Goal: Task Accomplishment & Management: Complete application form

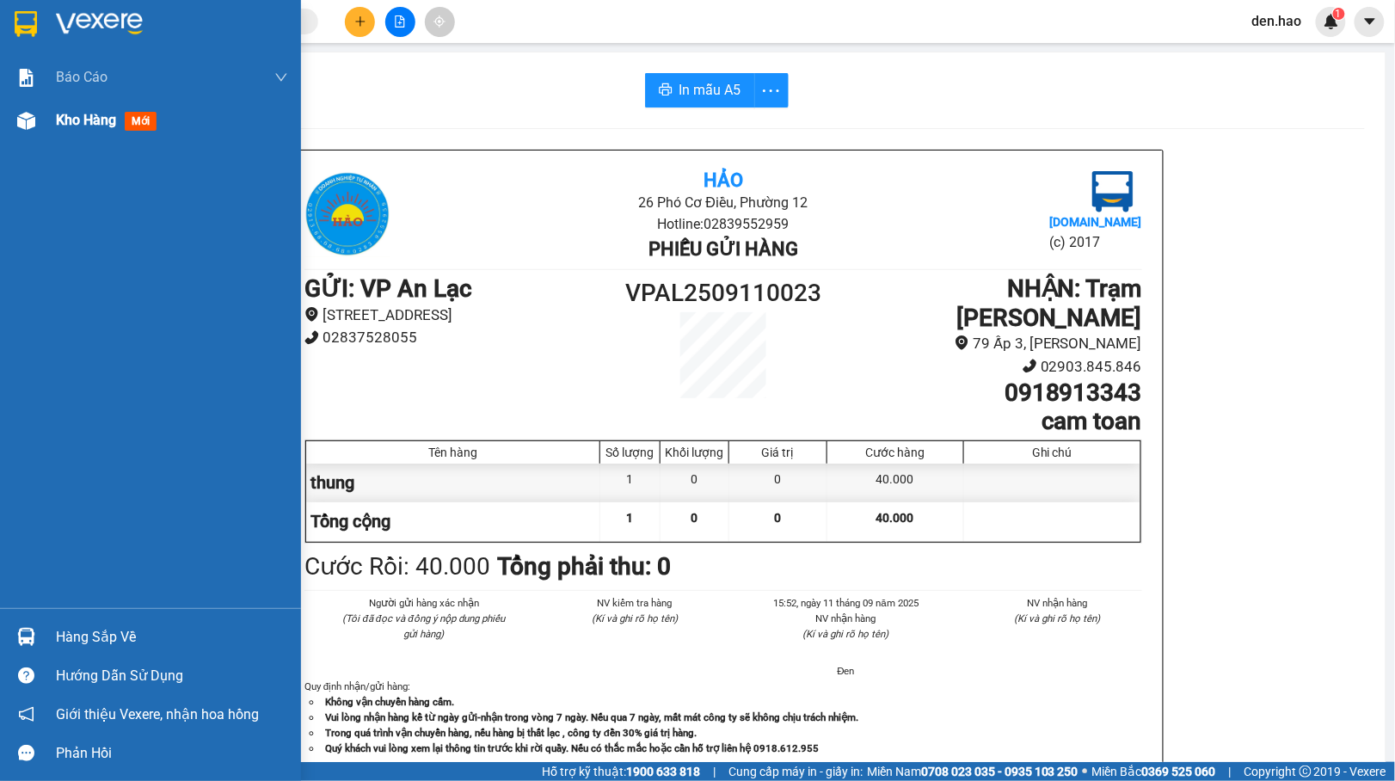
click at [41, 117] on div "Kho hàng mới" at bounding box center [150, 120] width 301 height 43
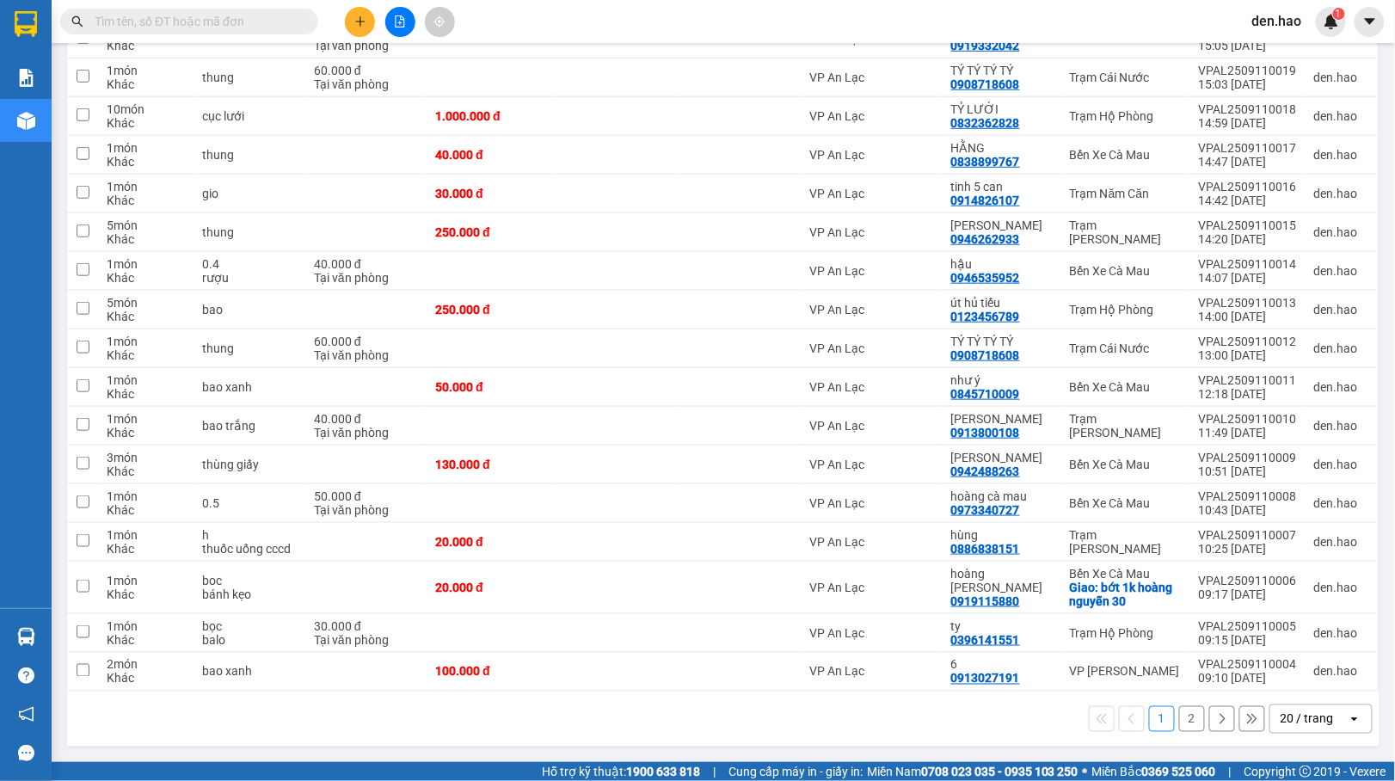
scroll to position [392, 0]
click at [1280, 712] on div "20 / trang" at bounding box center [1306, 718] width 53 height 17
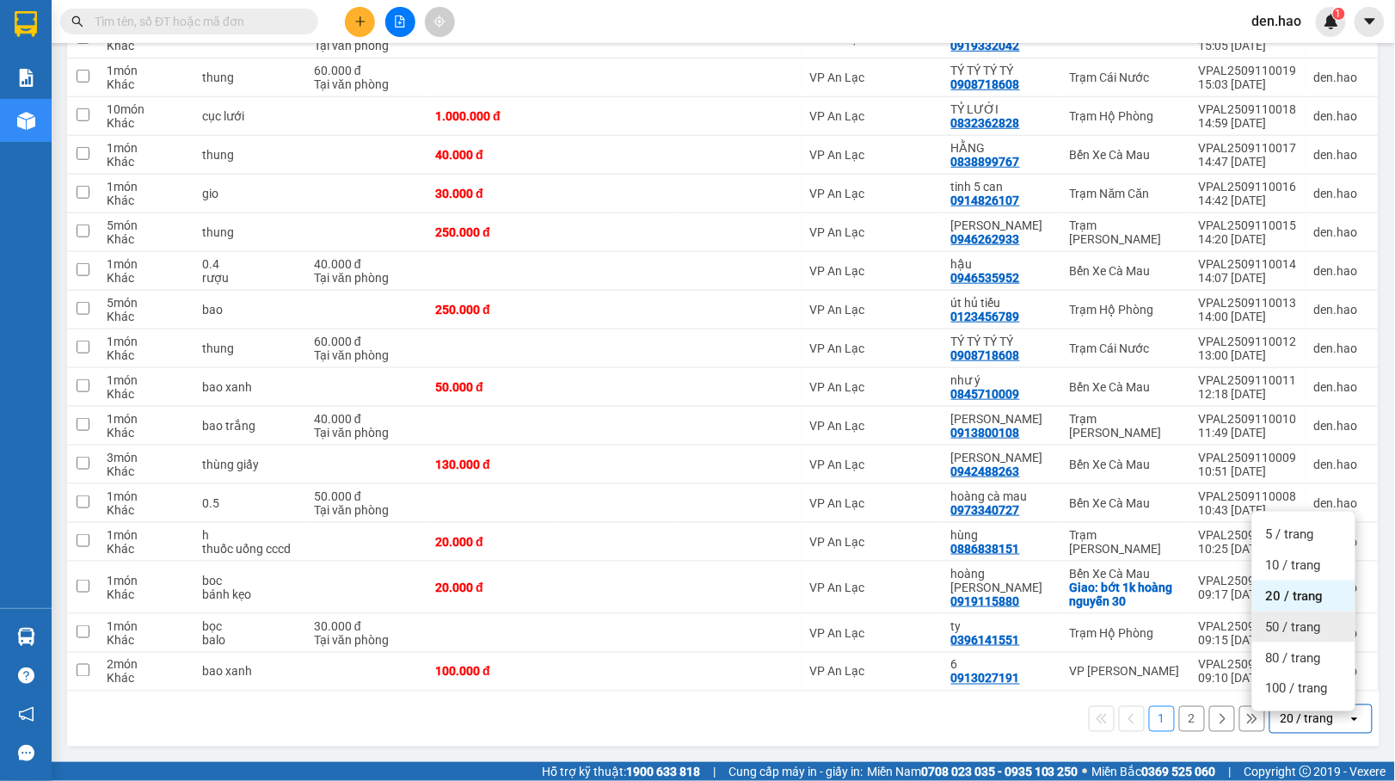
click at [1288, 618] on span "50 / trang" at bounding box center [1293, 626] width 55 height 17
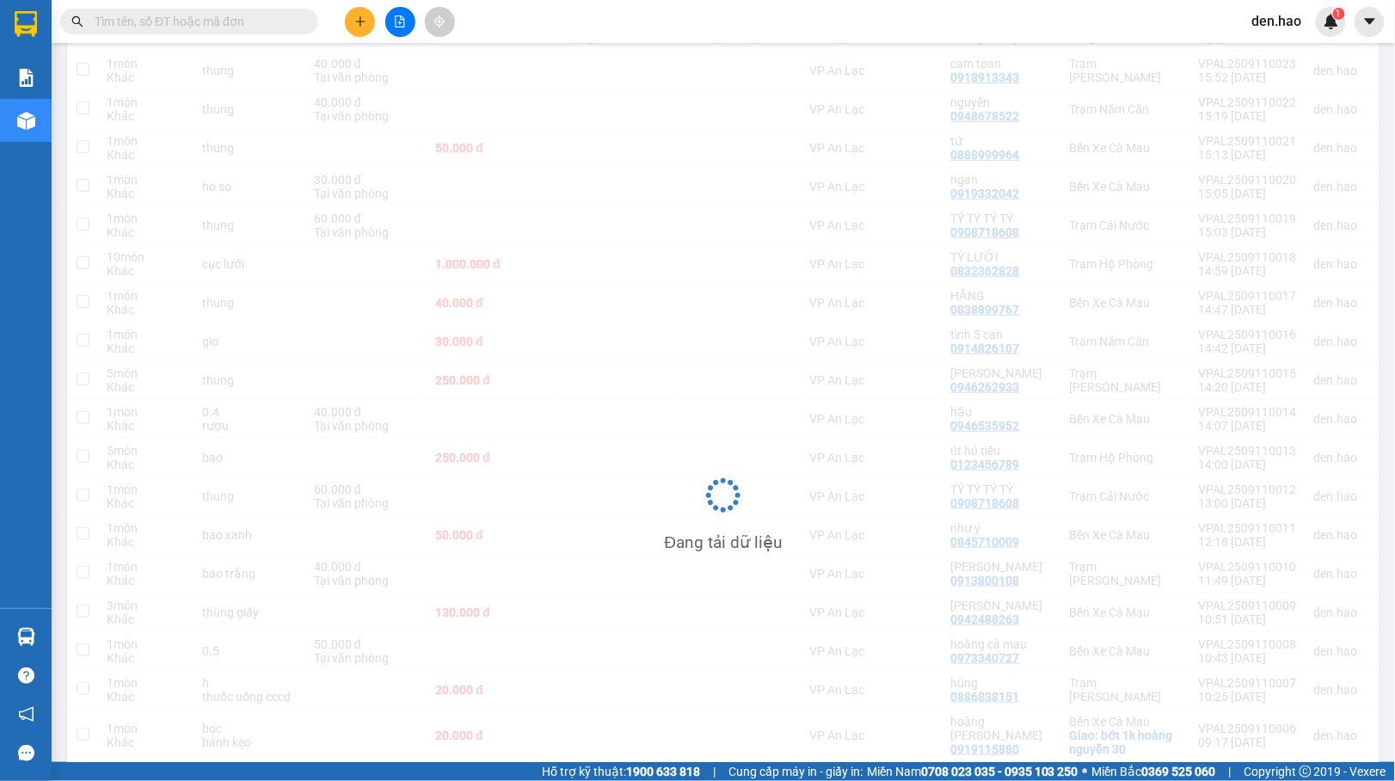
scroll to position [0, 0]
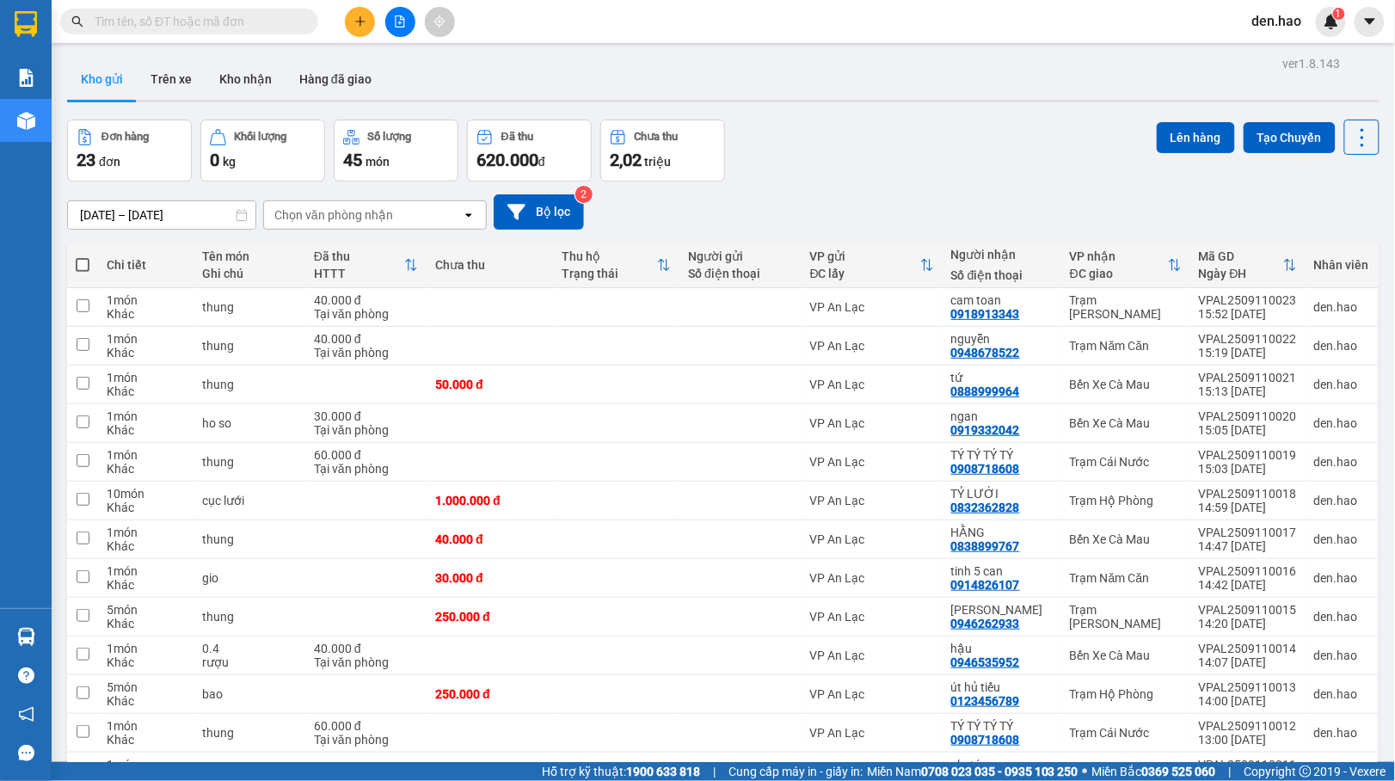
click at [90, 266] on th at bounding box center [82, 265] width 31 height 46
click at [77, 266] on span at bounding box center [83, 265] width 14 height 14
click at [83, 256] on input "checkbox" at bounding box center [83, 256] width 0 height 0
checkbox input "true"
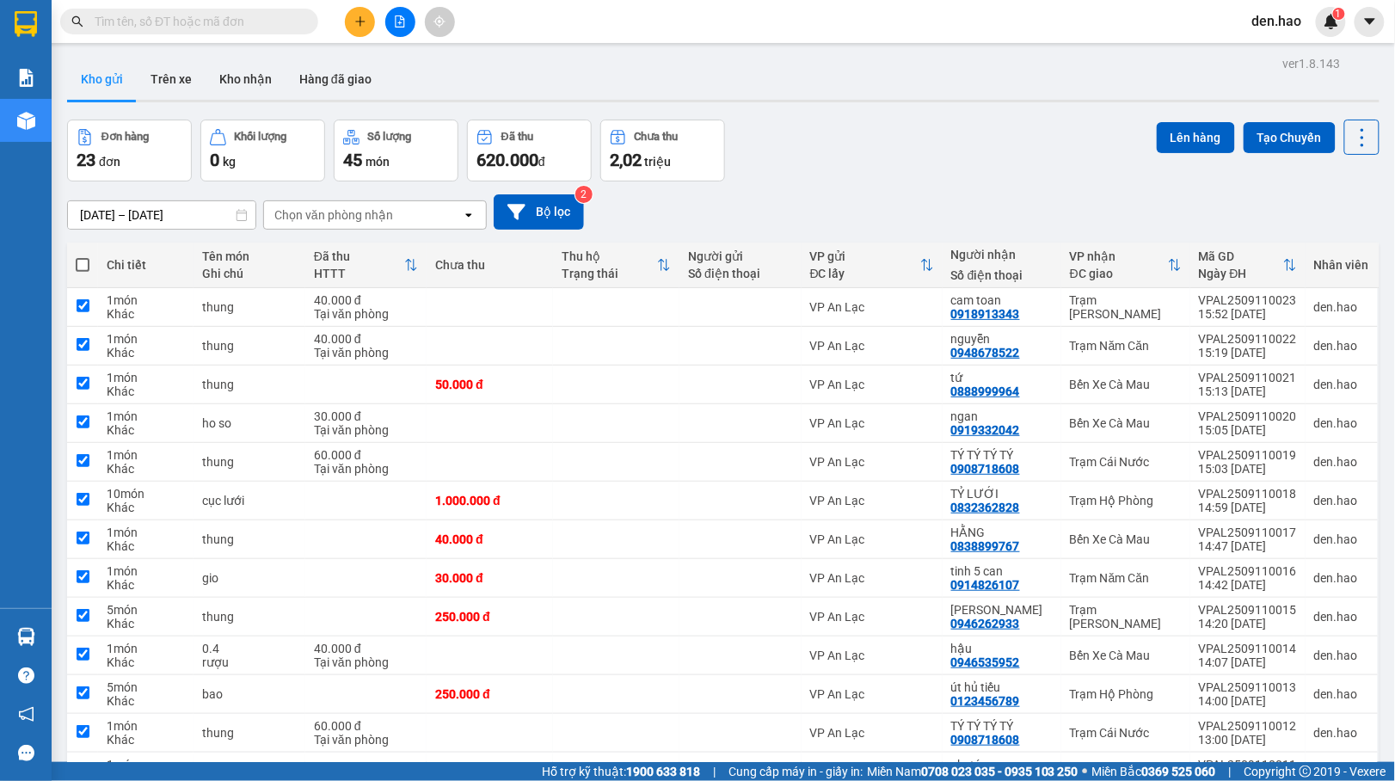
checkbox input "true"
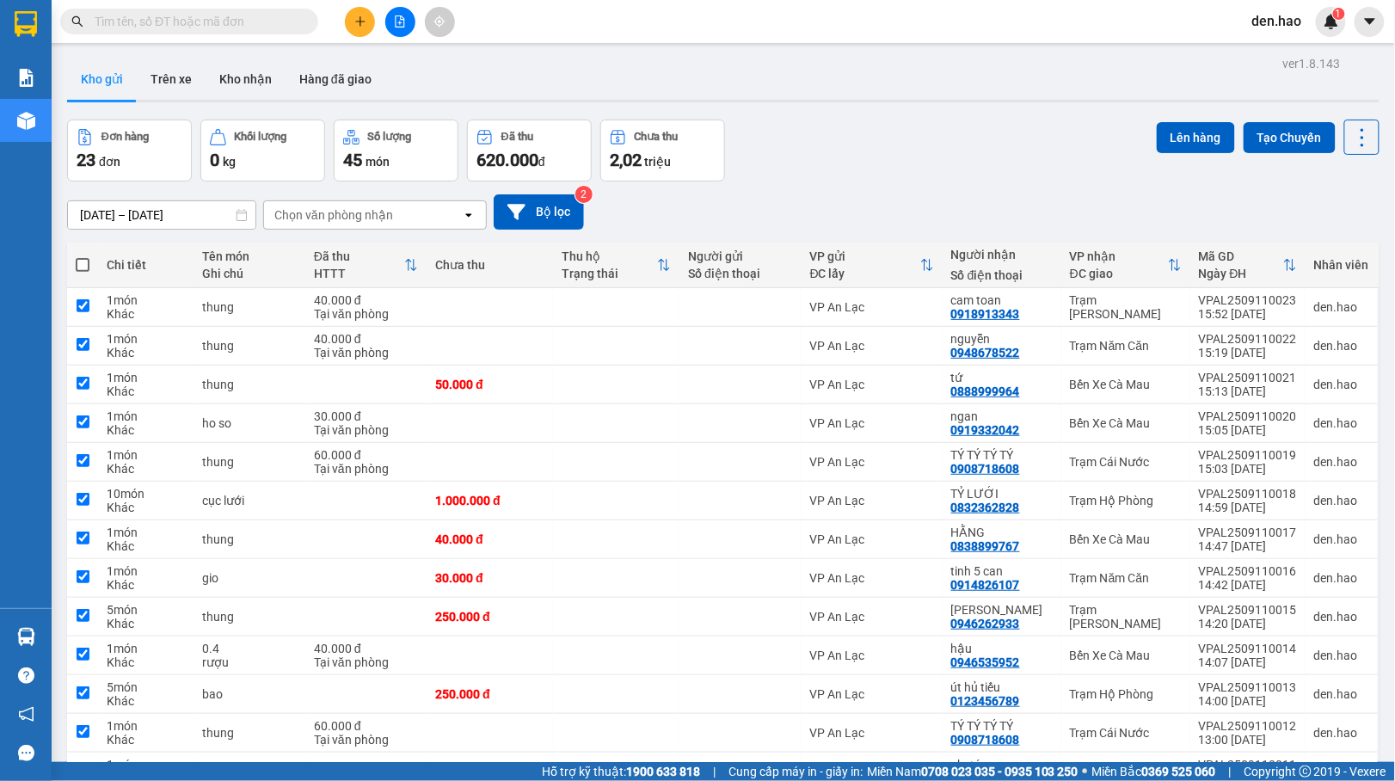
checkbox input "true"
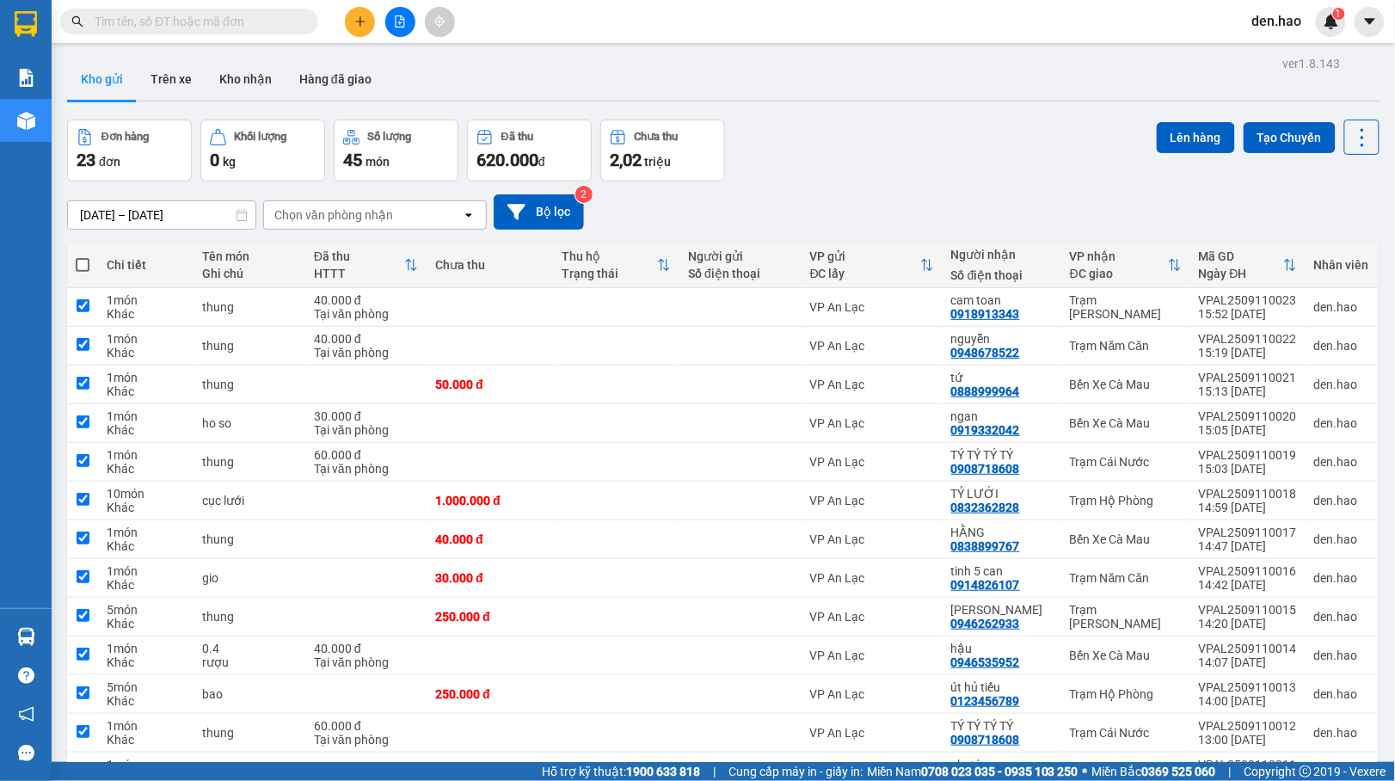
checkbox input "true"
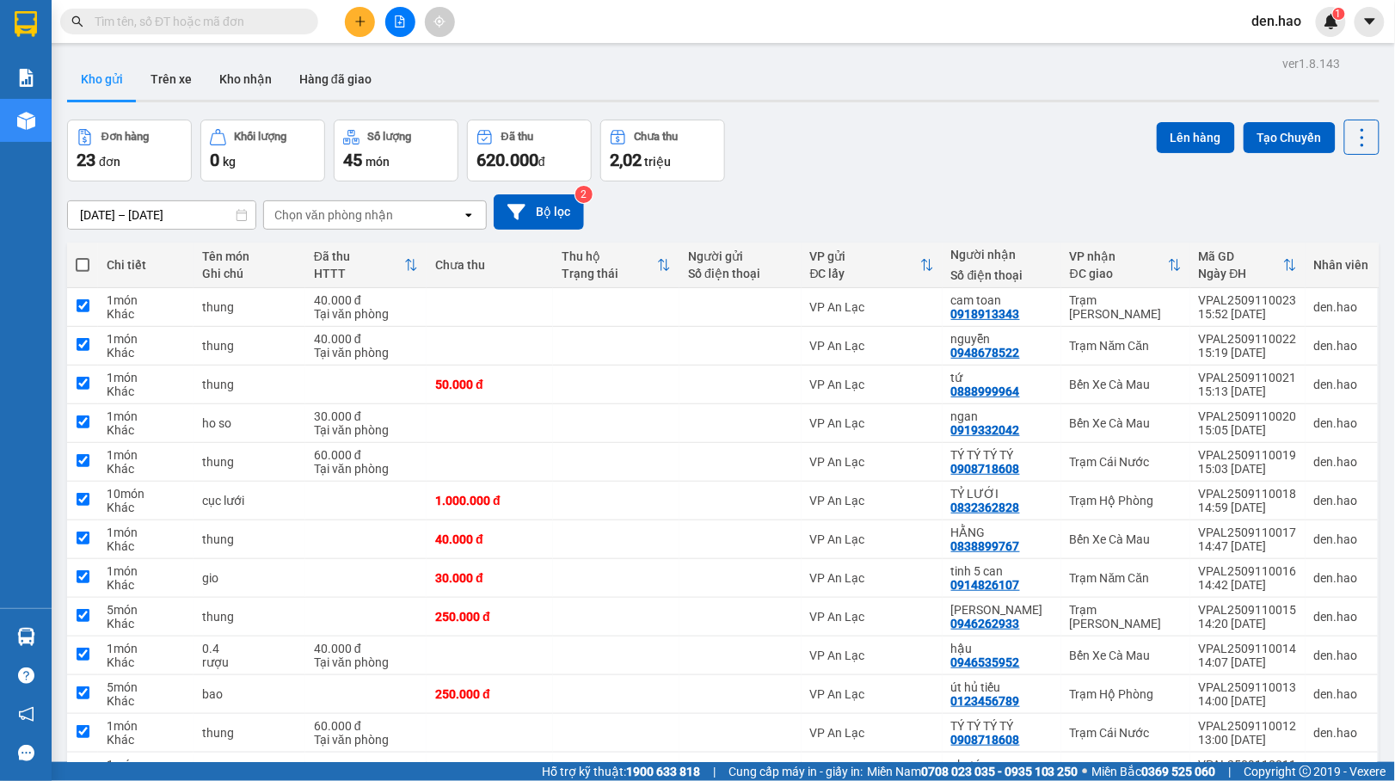
checkbox input "true"
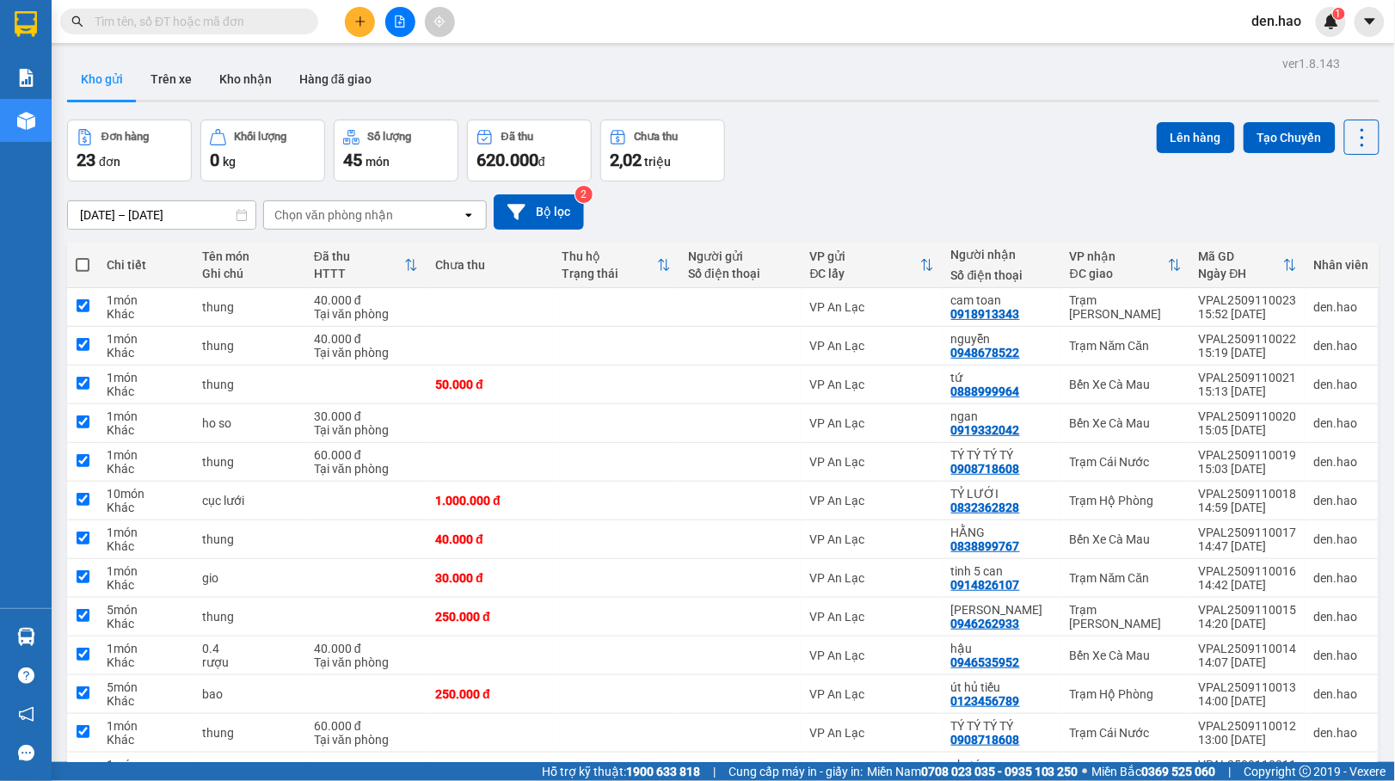
checkbox input "true"
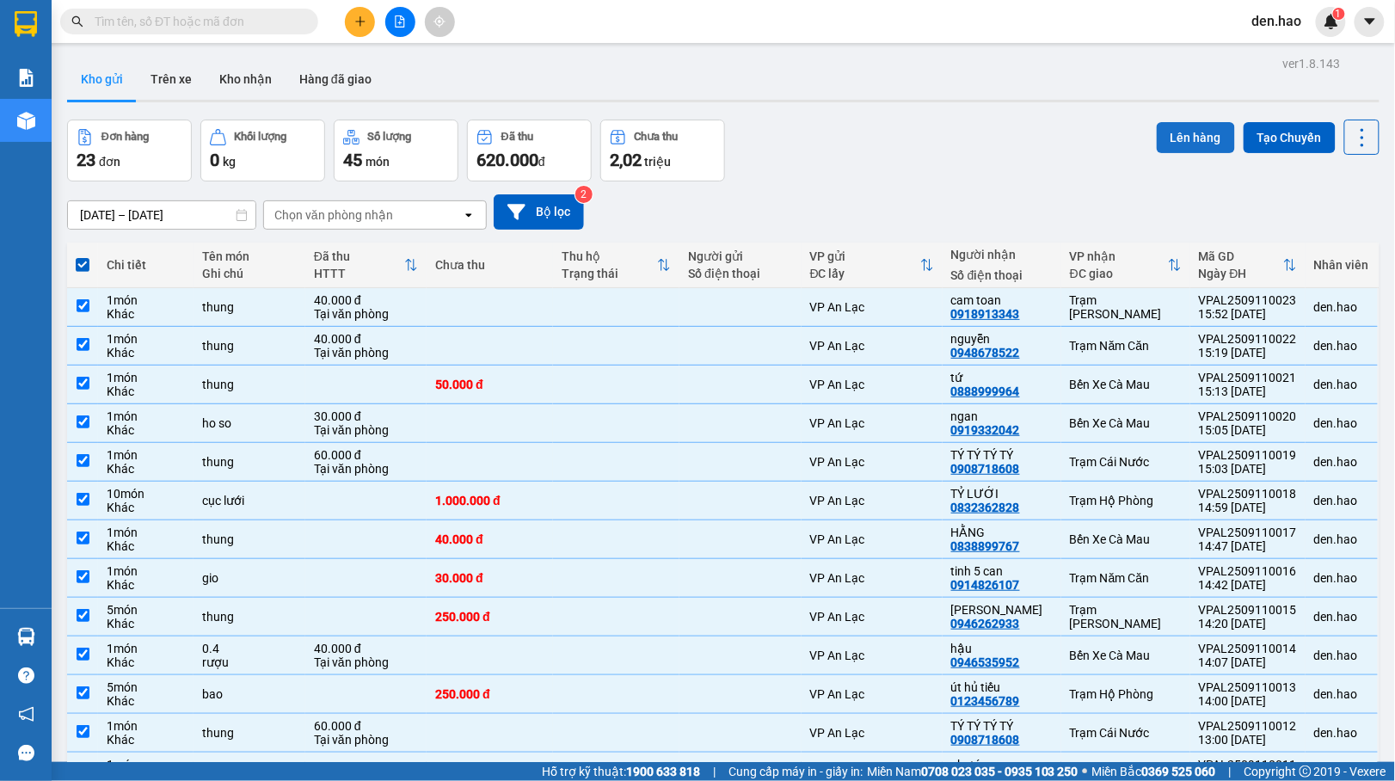
click at [1180, 135] on button "Lên hàng" at bounding box center [1195, 137] width 78 height 31
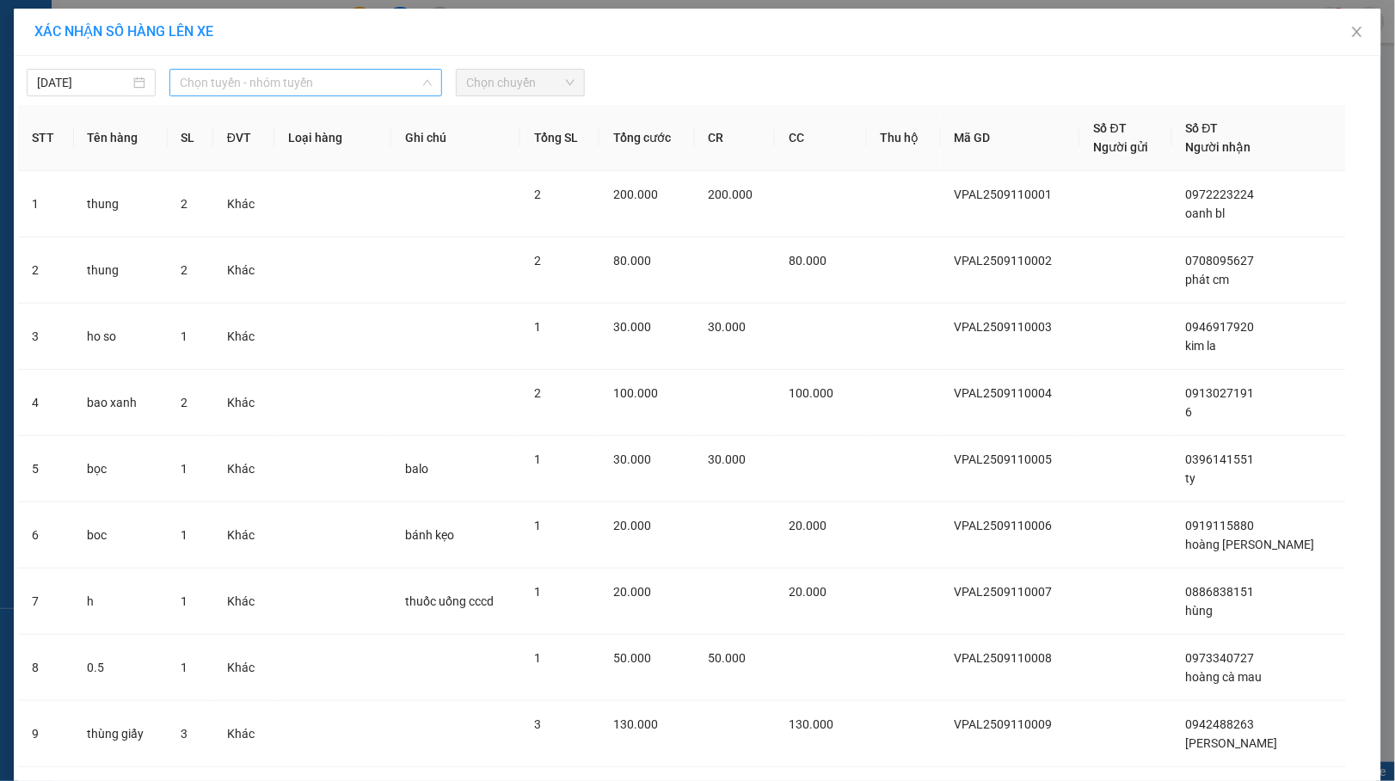
click at [273, 84] on span "Chọn tuyến - nhóm tuyến" at bounding box center [306, 83] width 252 height 26
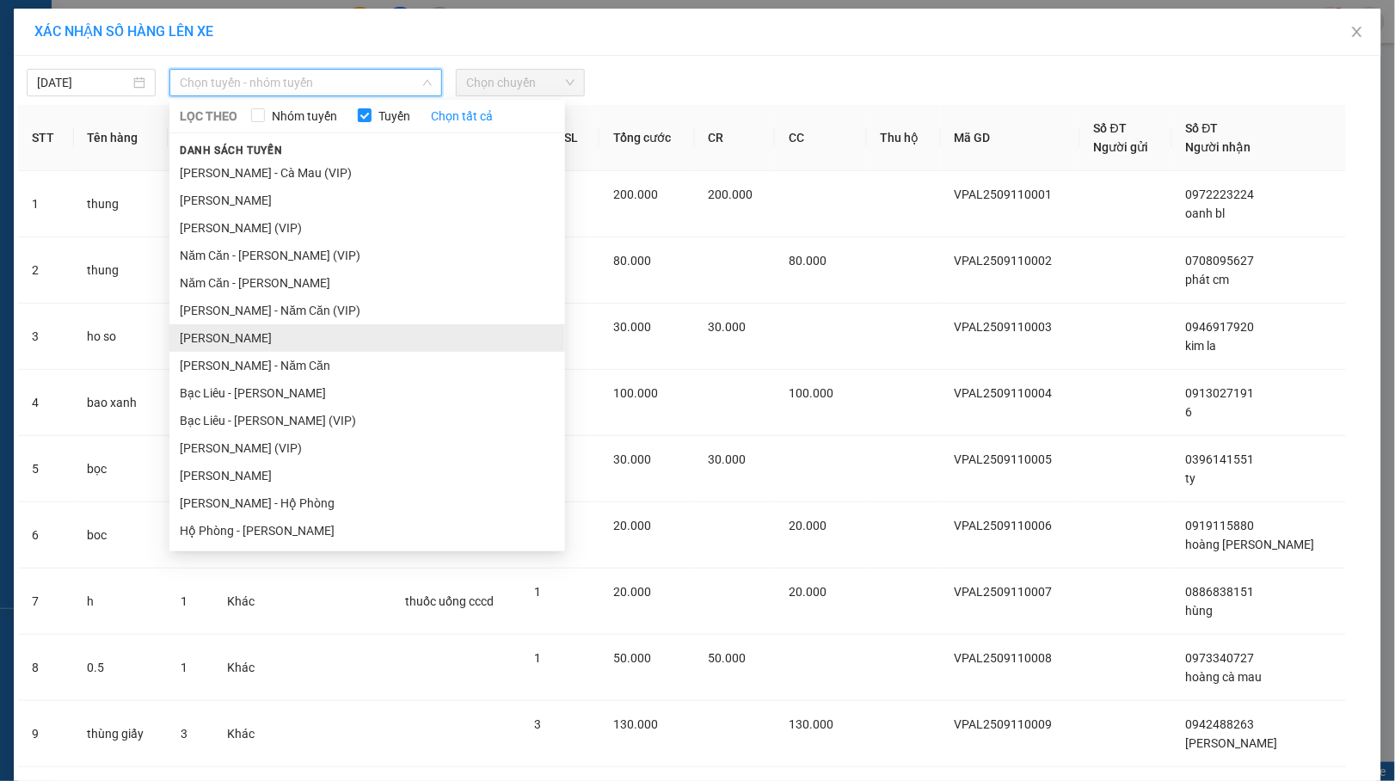
click at [316, 330] on li "[PERSON_NAME]" at bounding box center [367, 338] width 396 height 28
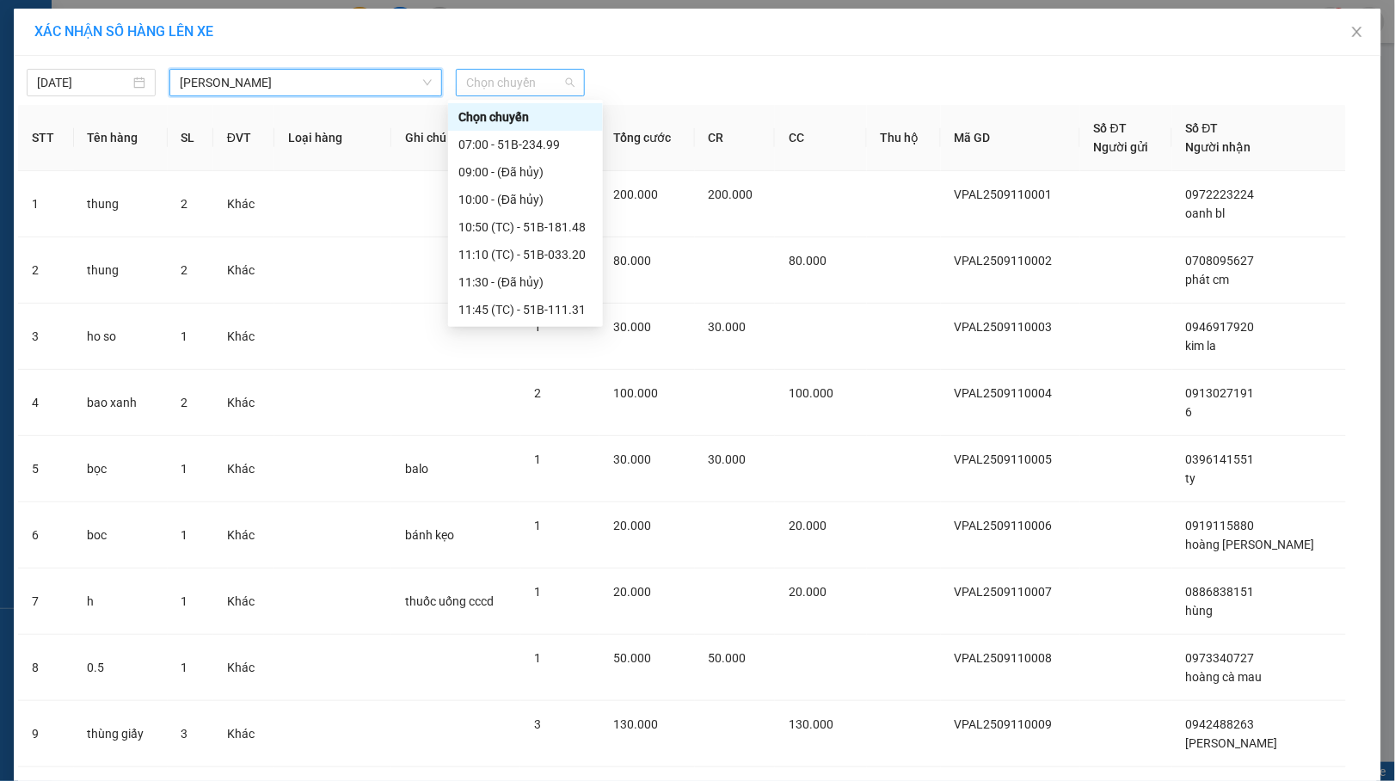
click at [544, 84] on span "Chọn chuyến" at bounding box center [520, 83] width 108 height 26
click at [534, 254] on div "11:10 (TC) - 51B-033.20" at bounding box center [525, 254] width 134 height 19
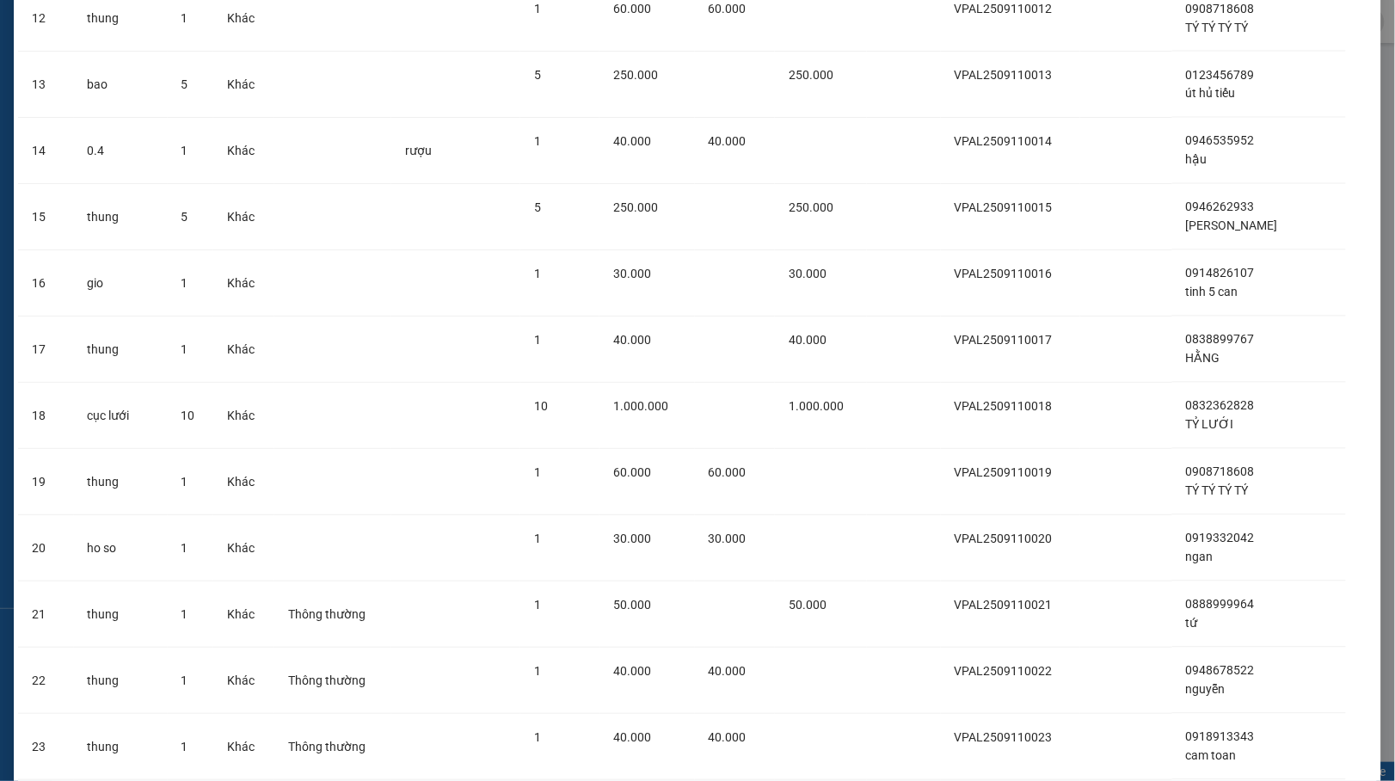
scroll to position [1057, 0]
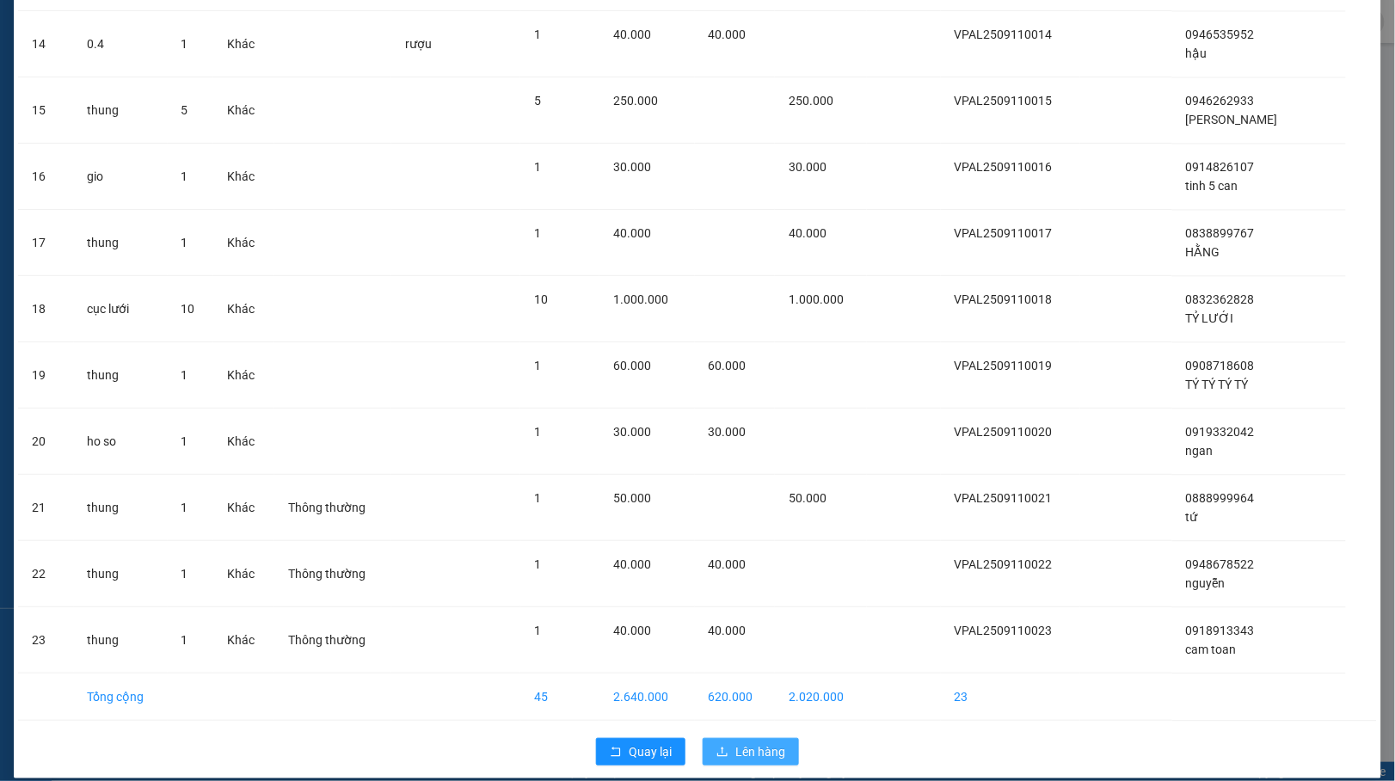
click at [763, 742] on span "Lên hàng" at bounding box center [760, 751] width 50 height 19
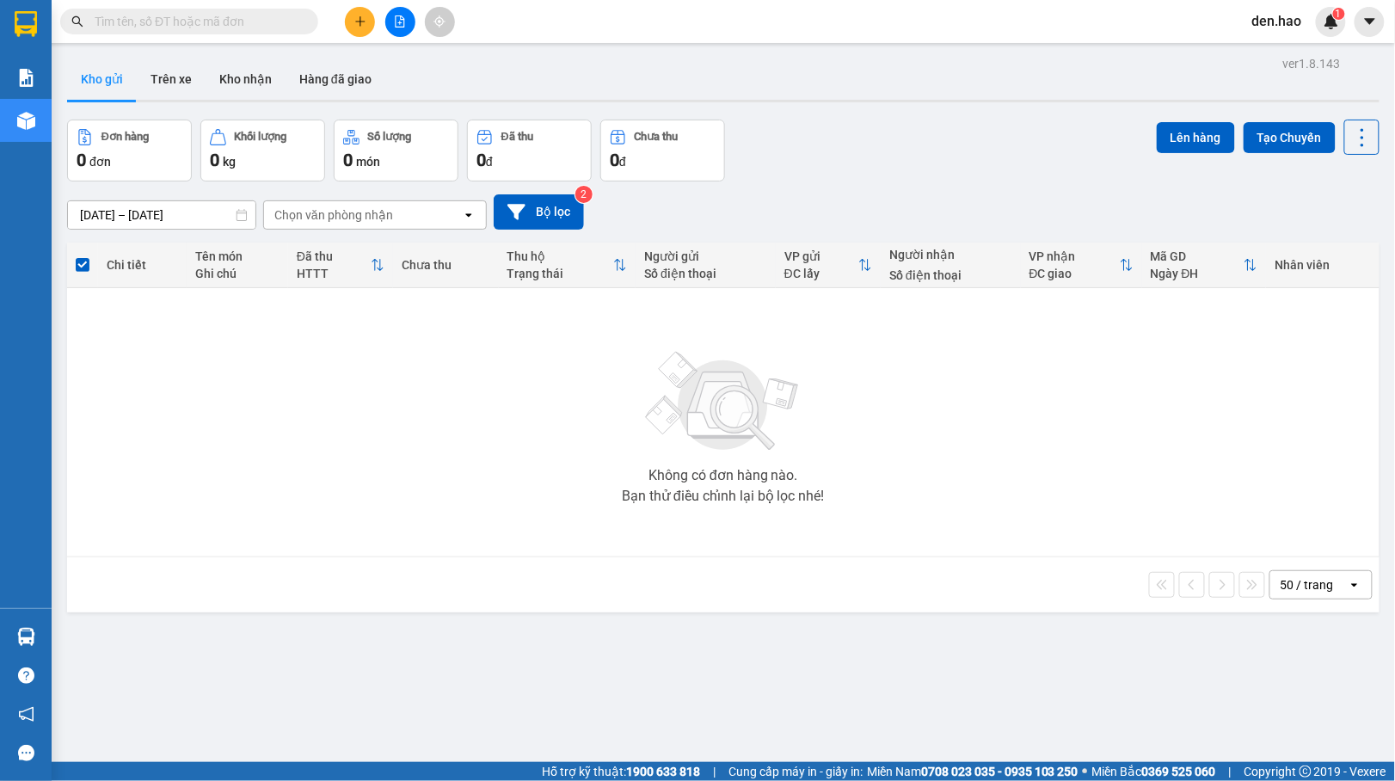
click at [1350, 598] on div "open" at bounding box center [1359, 585] width 24 height 28
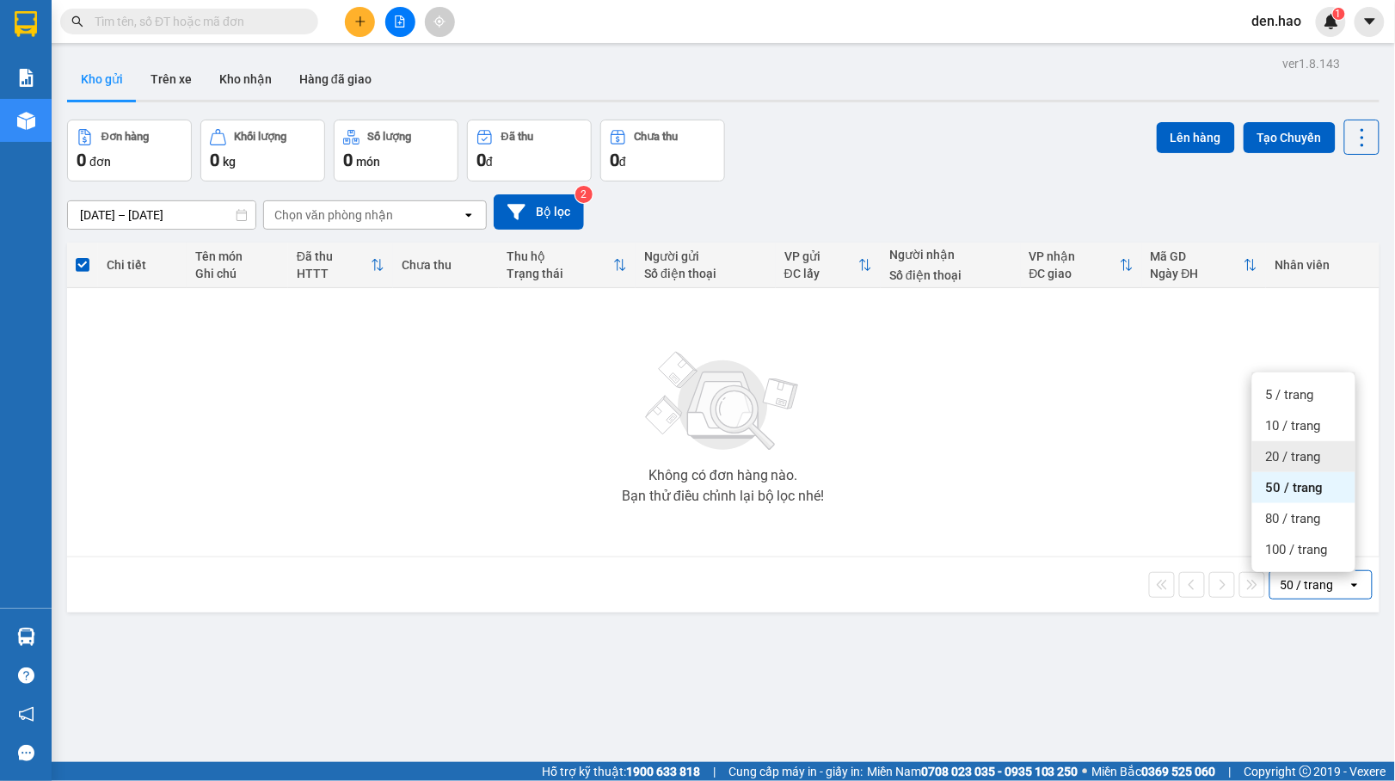
click at [1284, 456] on span "20 / trang" at bounding box center [1293, 456] width 55 height 17
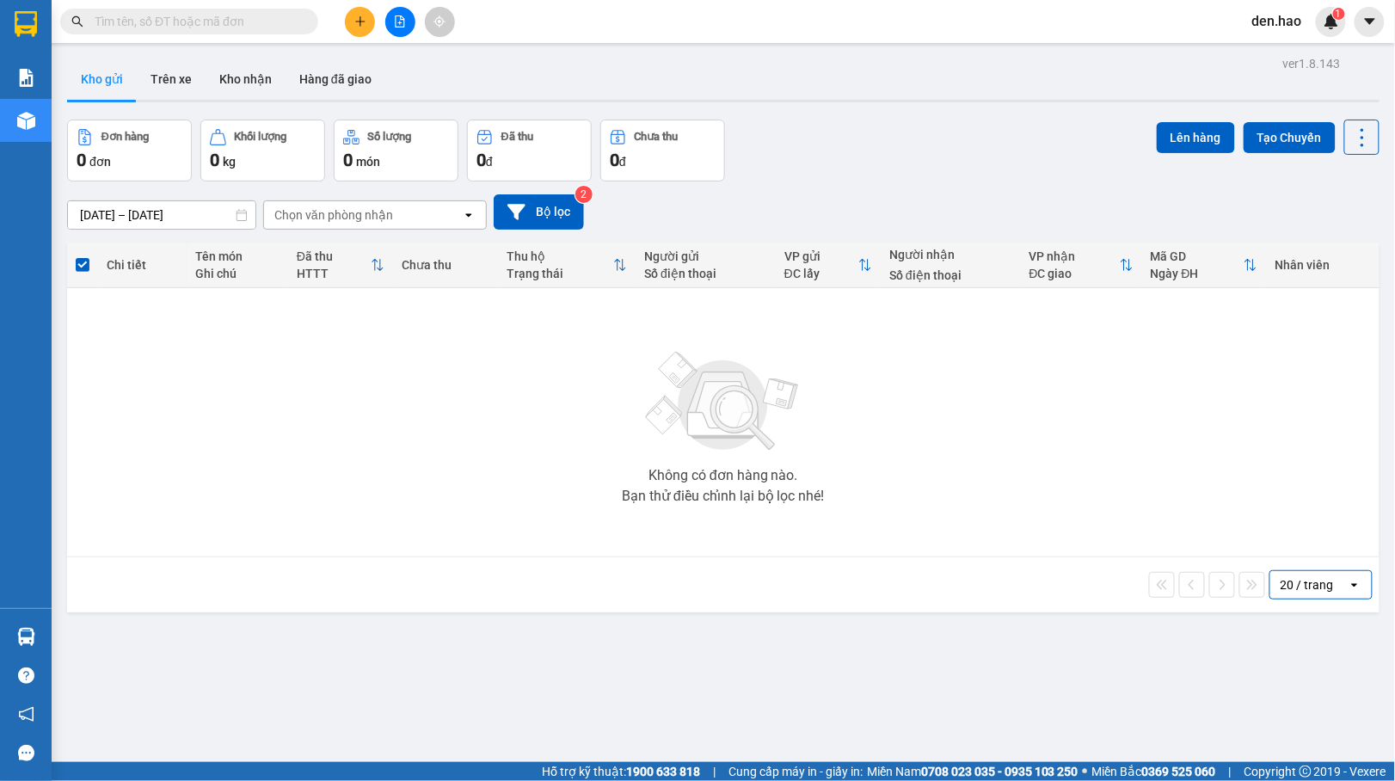
click at [351, 28] on button at bounding box center [360, 22] width 30 height 30
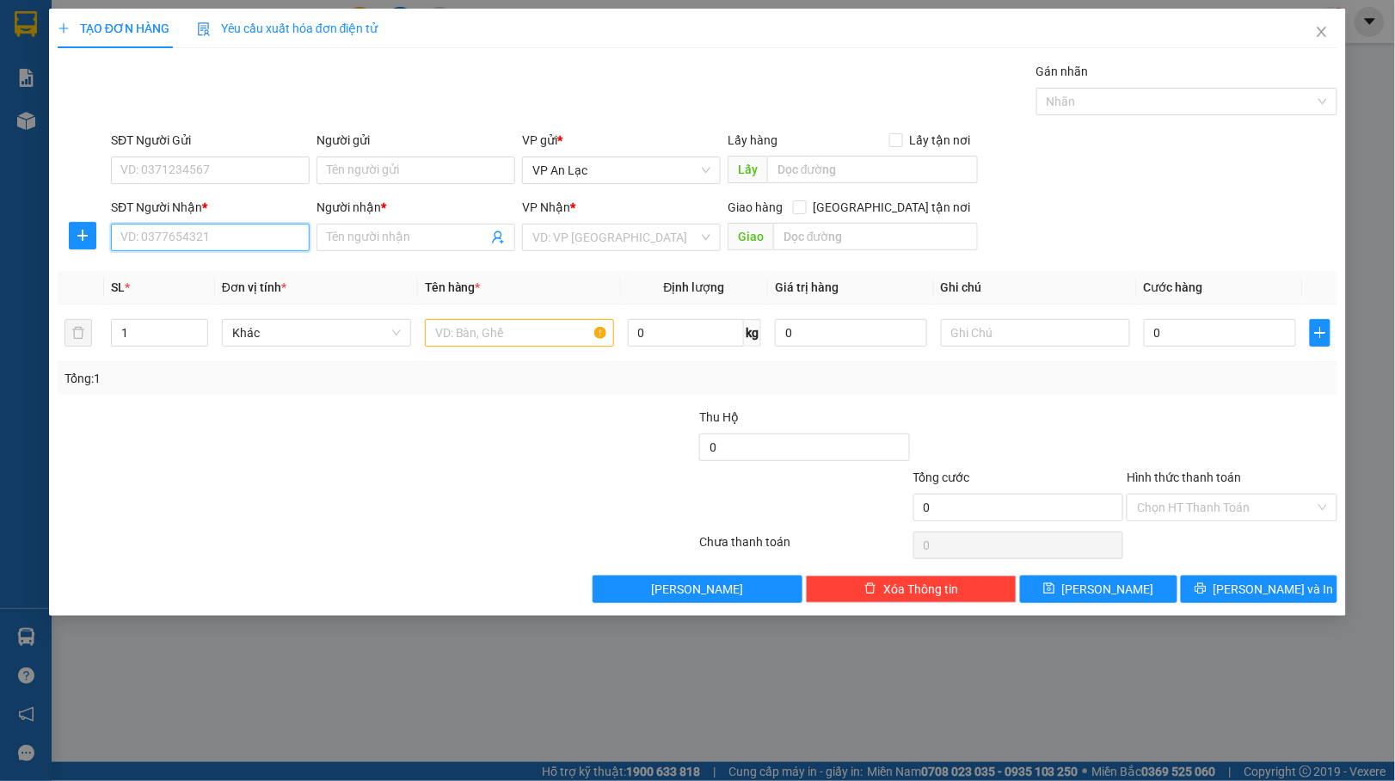
click at [198, 235] on input "SĐT Người Nhận *" at bounding box center [210, 238] width 199 height 28
click at [217, 273] on div "0918865669 - [PERSON_NAME]" at bounding box center [210, 273] width 178 height 19
type input "0918865669"
type input "[PERSON_NAME]"
type input "30.000"
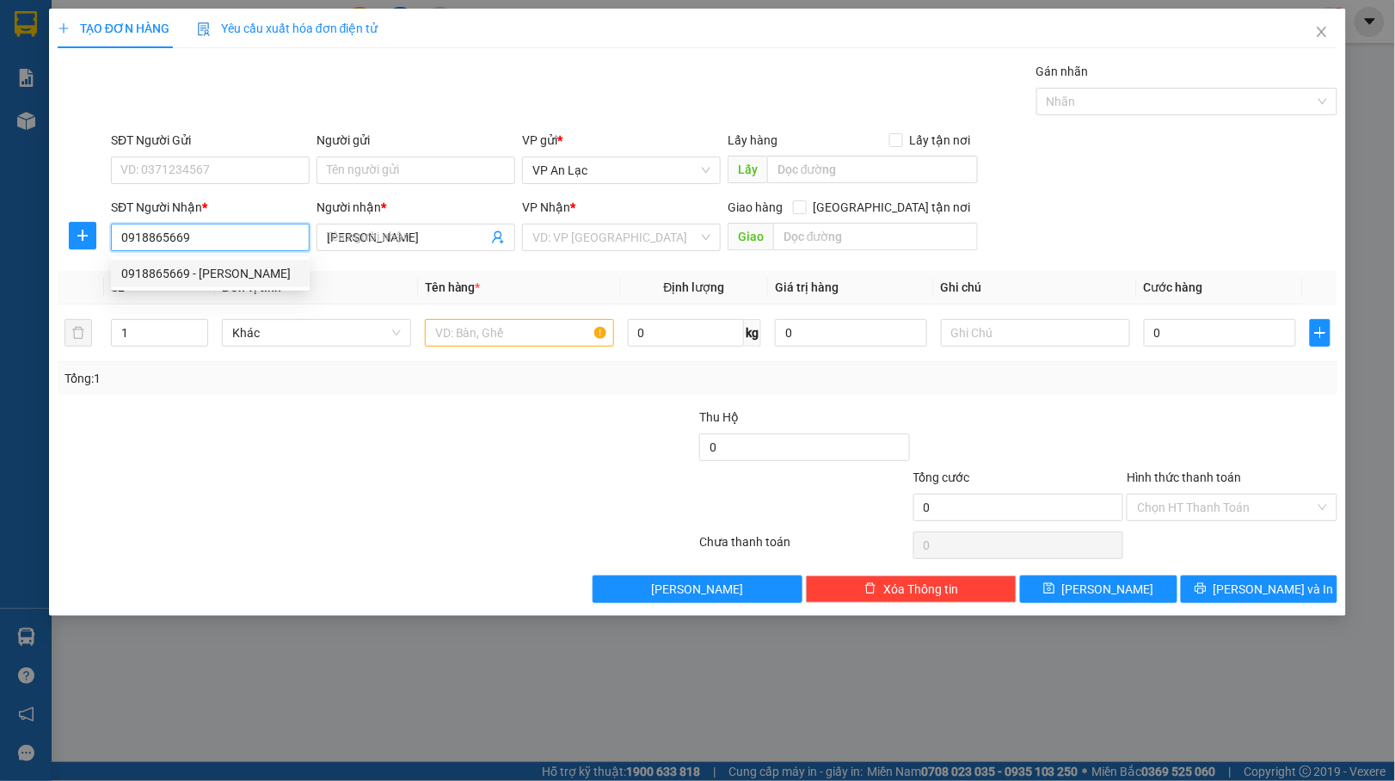
type input "30.000"
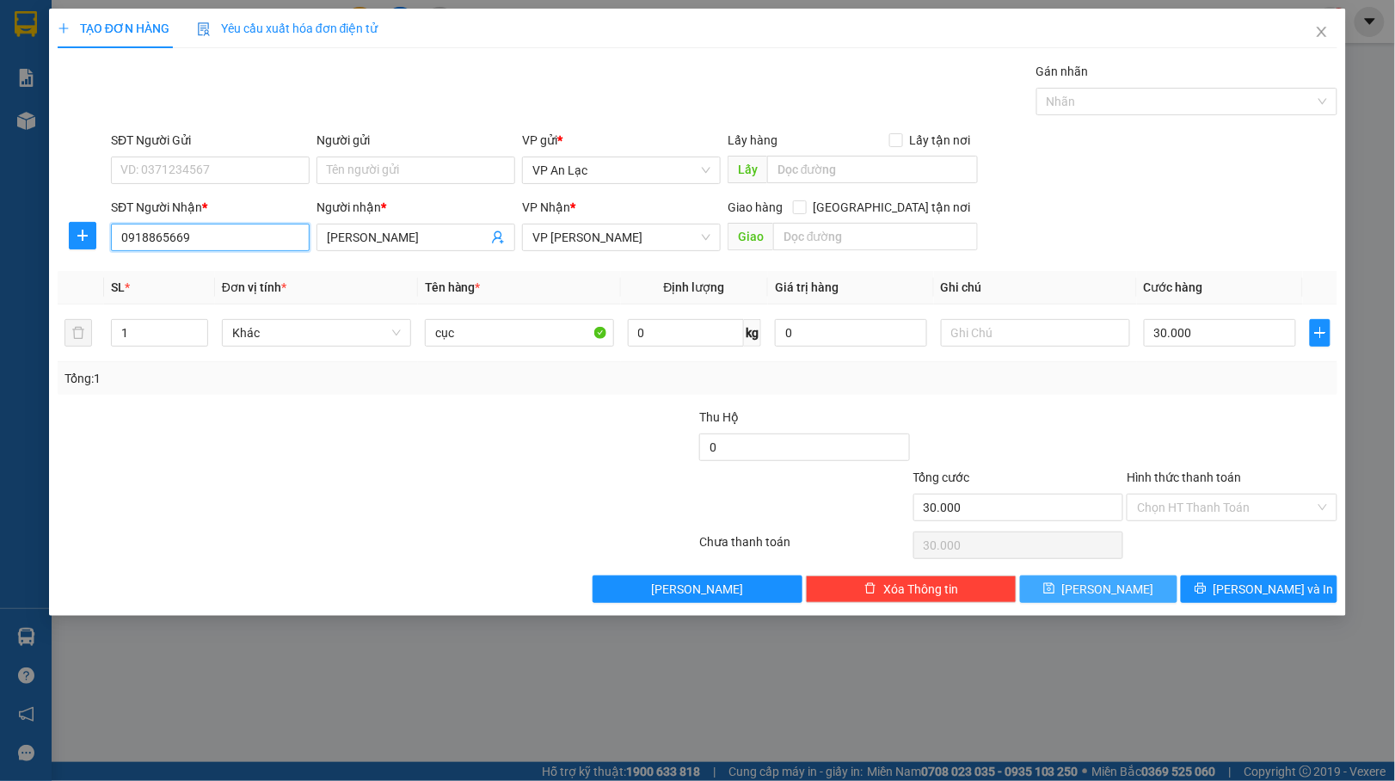
type input "0918865669"
click at [1131, 596] on button "[PERSON_NAME]" at bounding box center [1098, 589] width 157 height 28
type input "0"
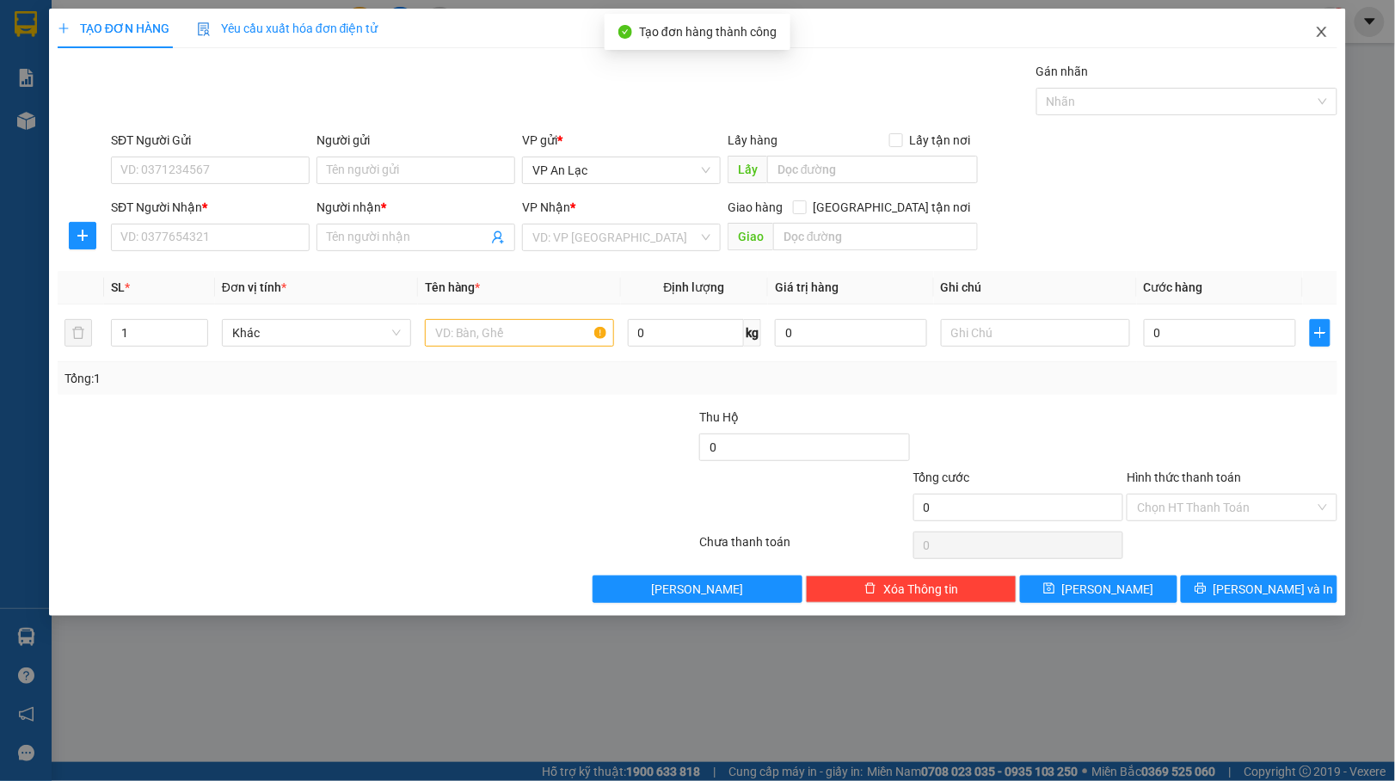
click at [1311, 42] on span "Close" at bounding box center [1321, 33] width 48 height 48
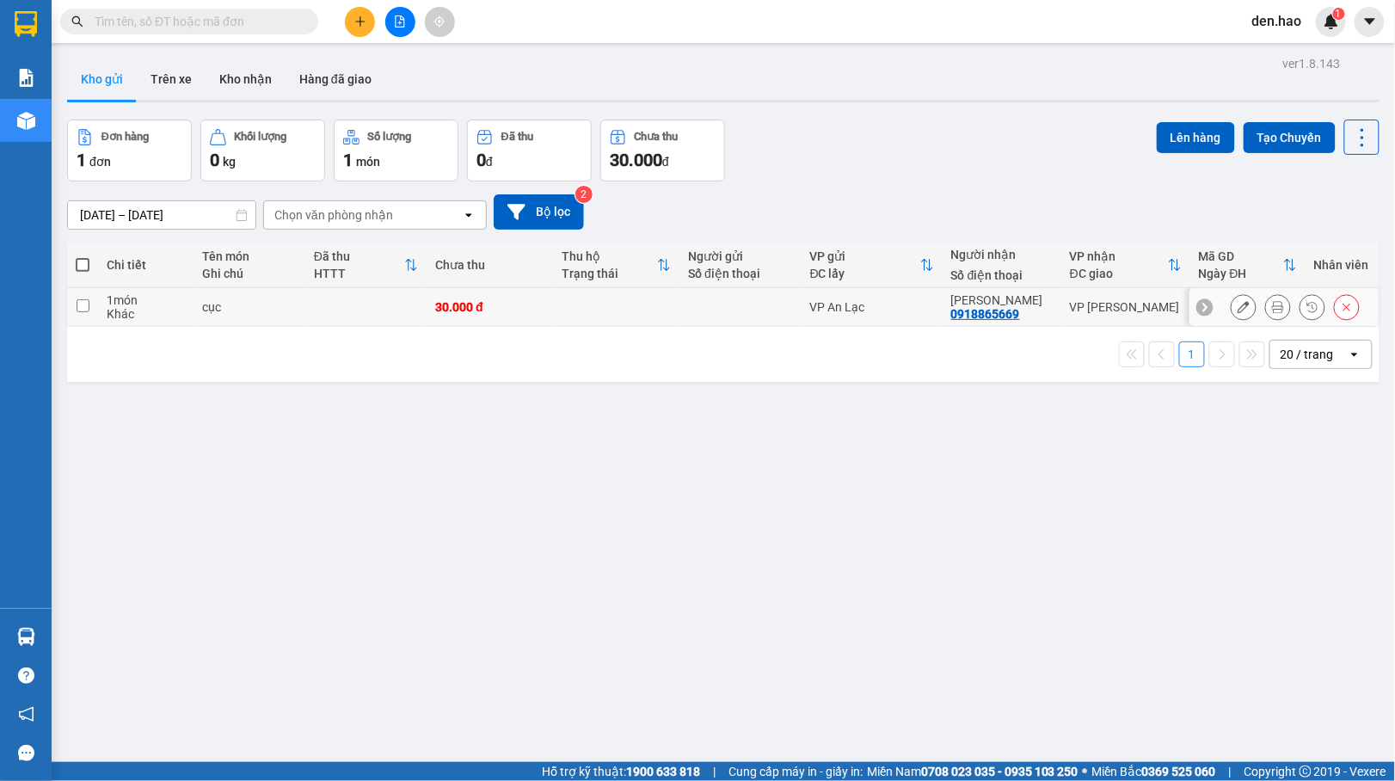
click at [1272, 307] on icon at bounding box center [1278, 307] width 12 height 12
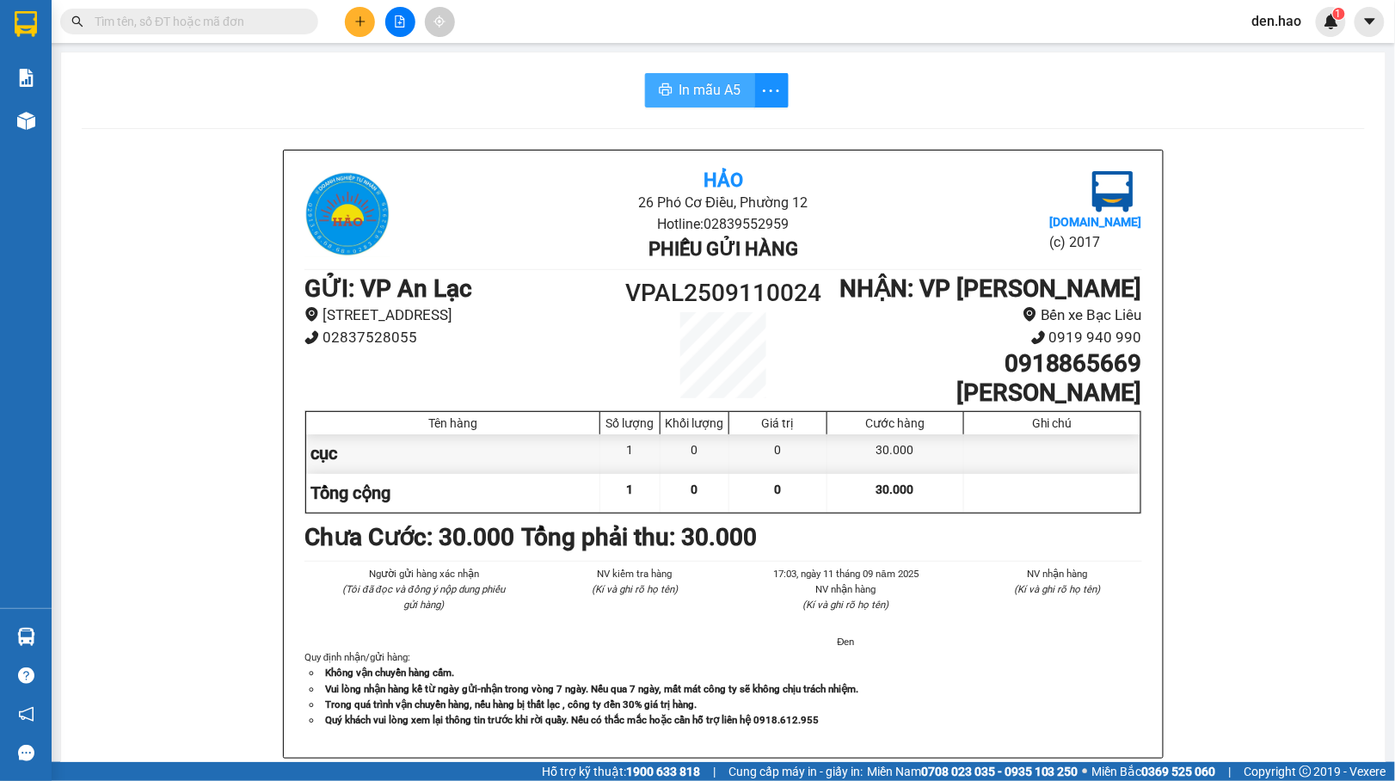
click at [712, 74] on button "In mẫu A5" at bounding box center [700, 90] width 110 height 34
click at [361, 18] on icon "plus" at bounding box center [360, 21] width 12 height 12
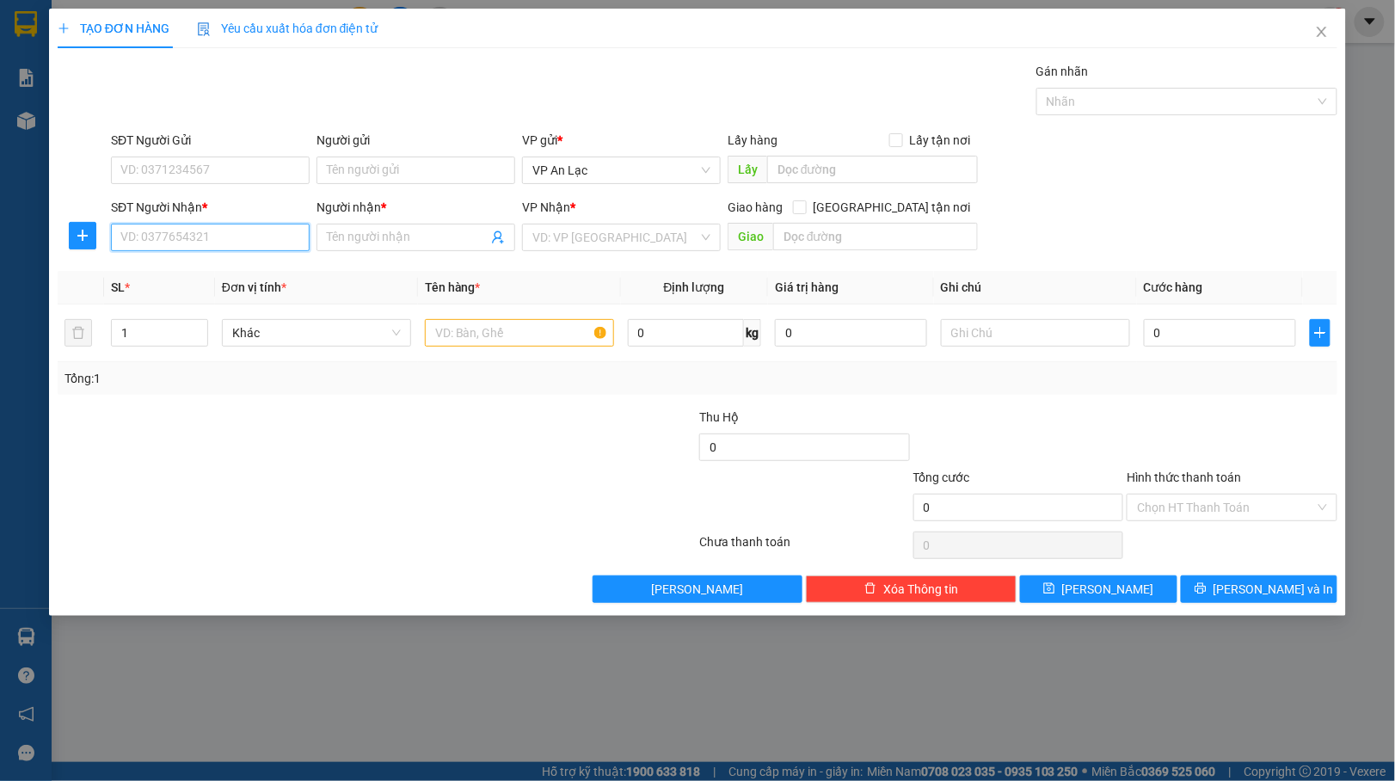
click at [156, 230] on input "SĐT Người Nhận *" at bounding box center [210, 238] width 199 height 28
drag, startPoint x: 234, startPoint y: 273, endPoint x: 265, endPoint y: 241, distance: 44.4
click at [236, 266] on div "0914935393 - Kía" at bounding box center [210, 273] width 178 height 19
type input "0914935393"
type input "Kía"
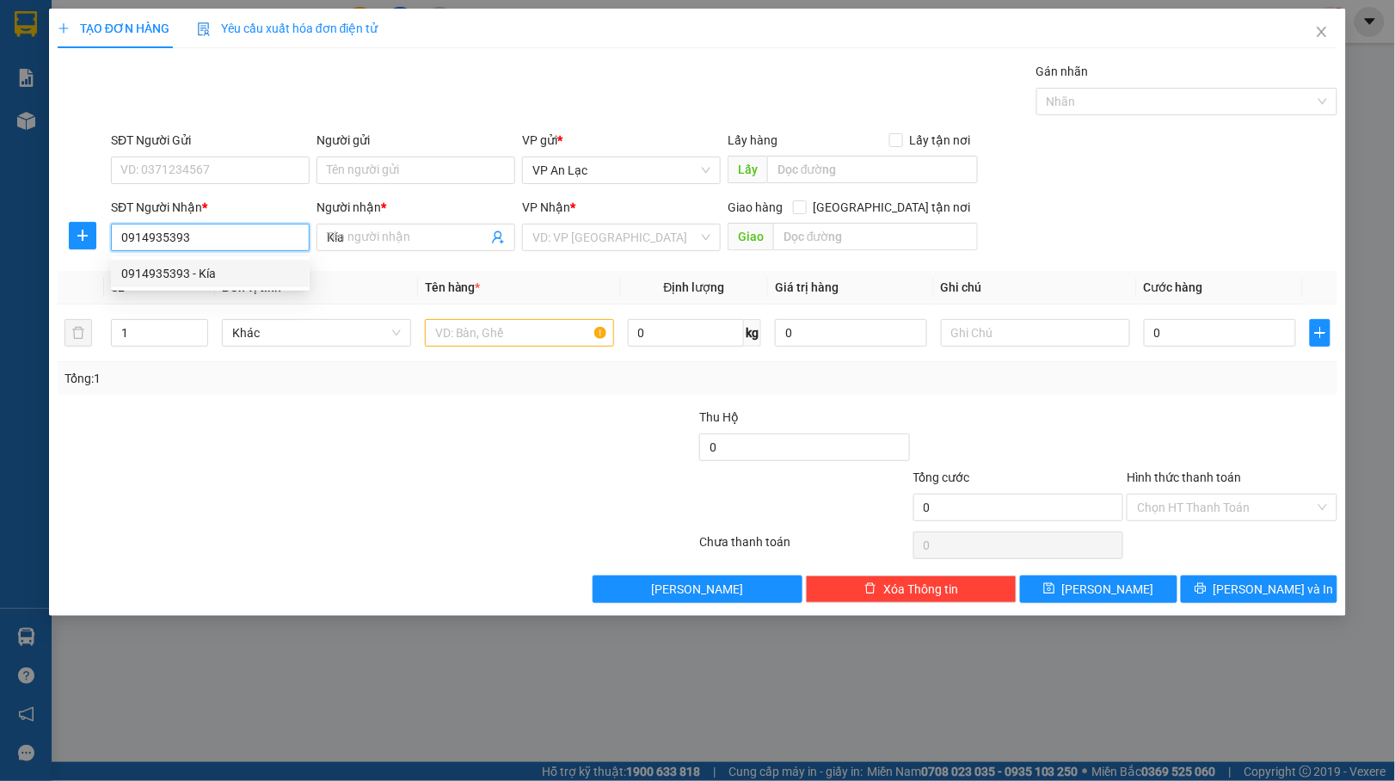
type input "40.000"
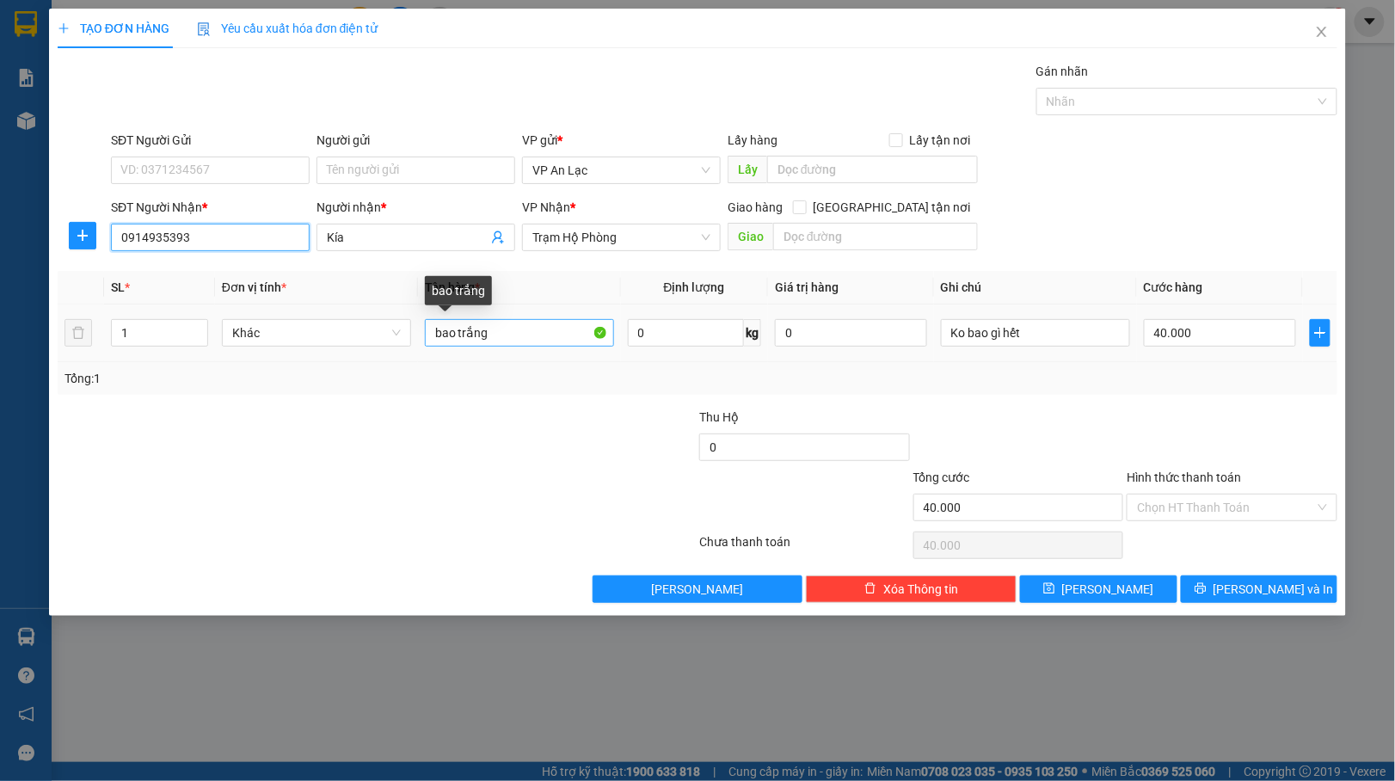
type input "0914935393"
click at [524, 334] on input "bao trắng" at bounding box center [519, 333] width 189 height 28
type input "b"
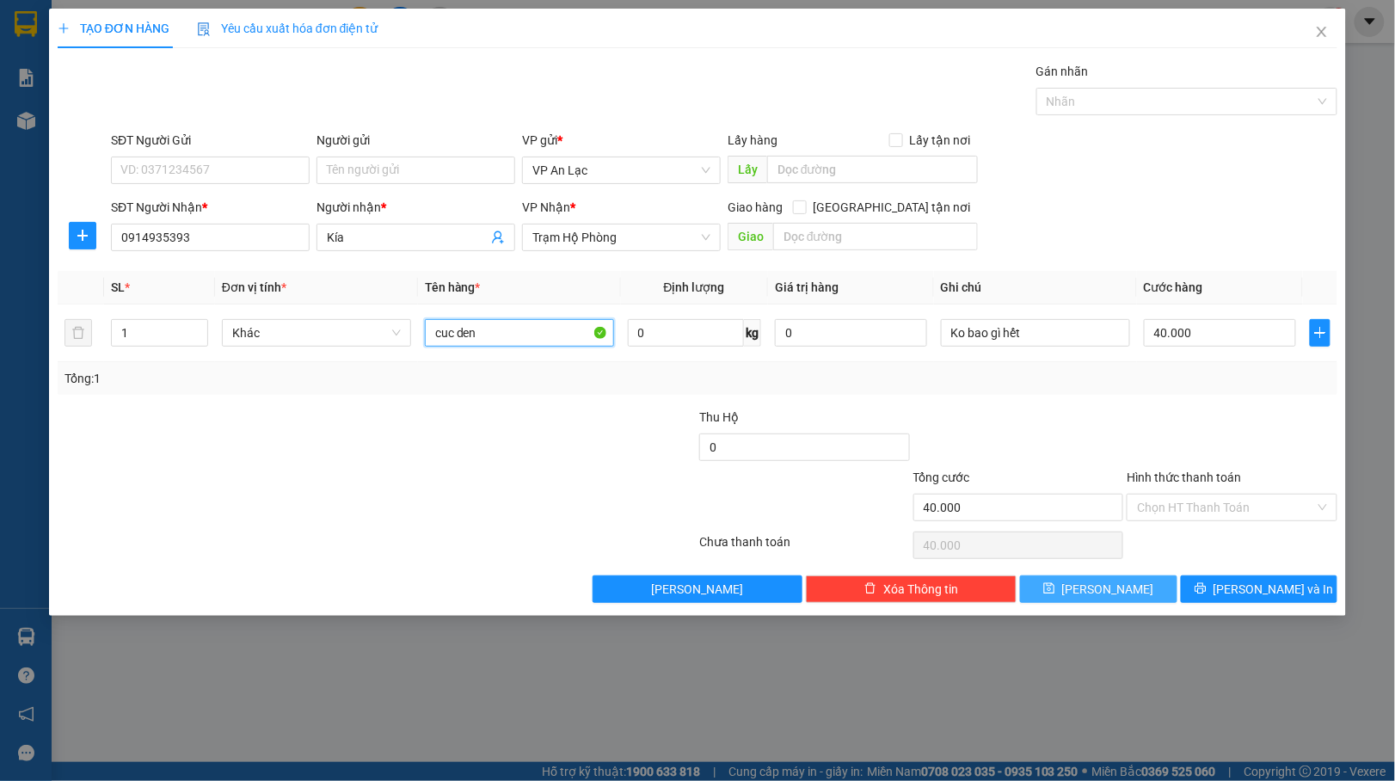
type input "cuc den"
click at [1119, 603] on button "[PERSON_NAME]" at bounding box center [1098, 589] width 157 height 28
type input "0"
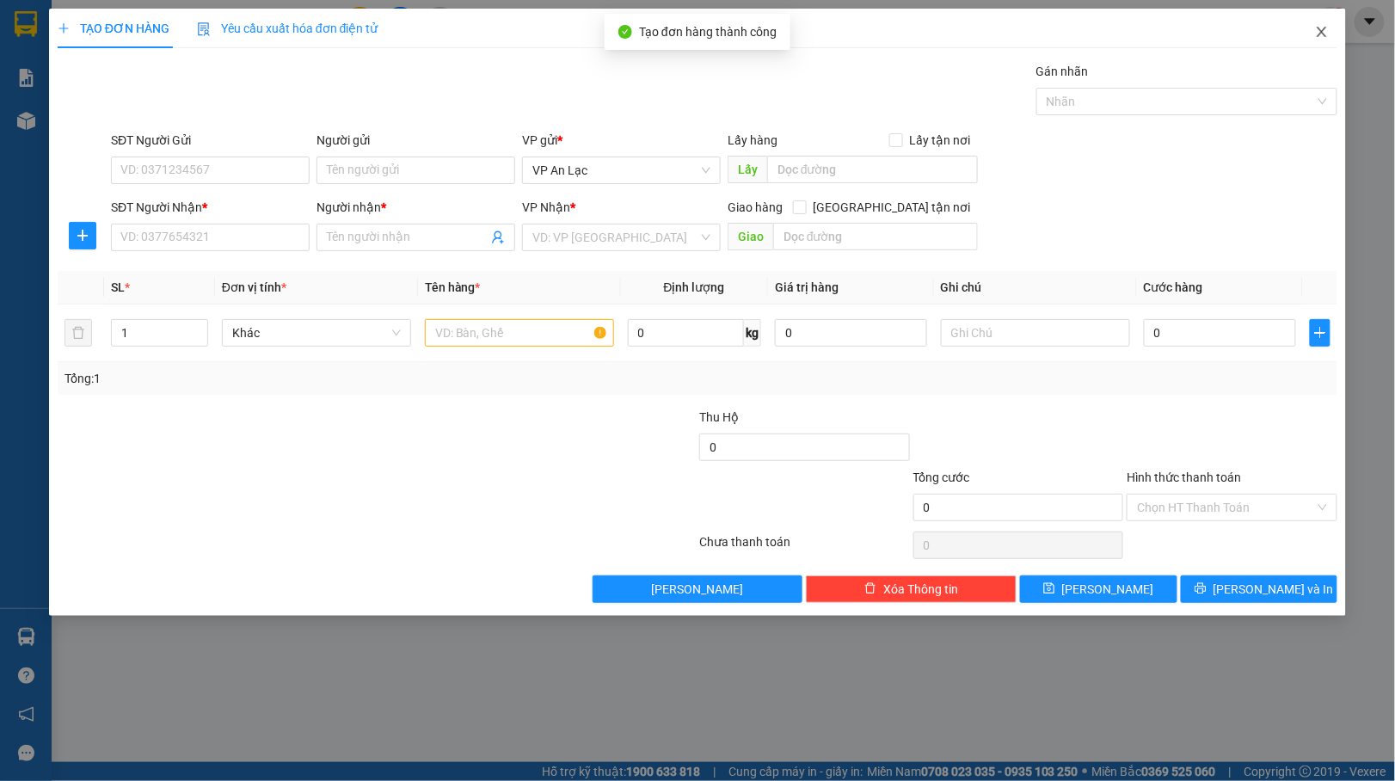
click at [1321, 32] on icon "close" at bounding box center [1322, 32] width 14 height 14
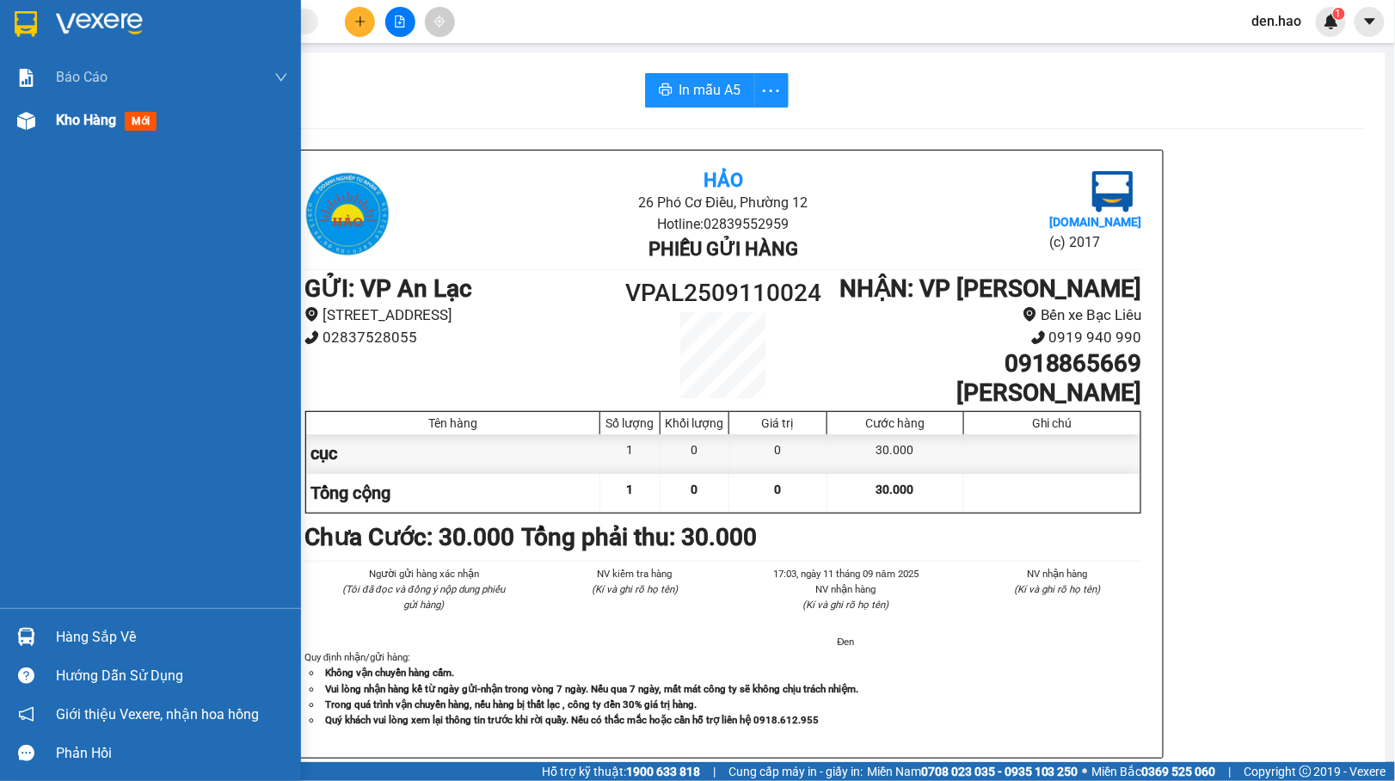
click at [46, 118] on div "Kho hàng mới" at bounding box center [150, 120] width 301 height 43
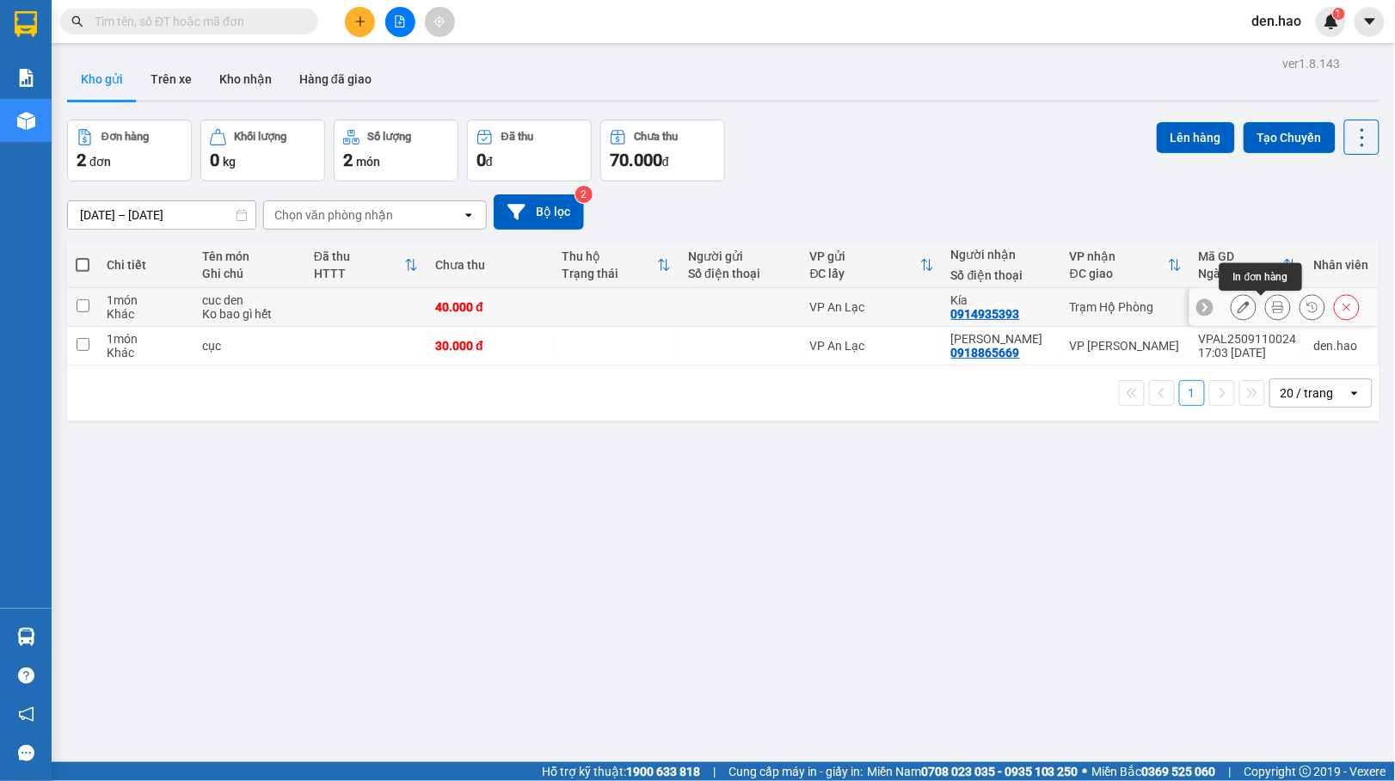
click at [1272, 310] on icon at bounding box center [1278, 307] width 12 height 12
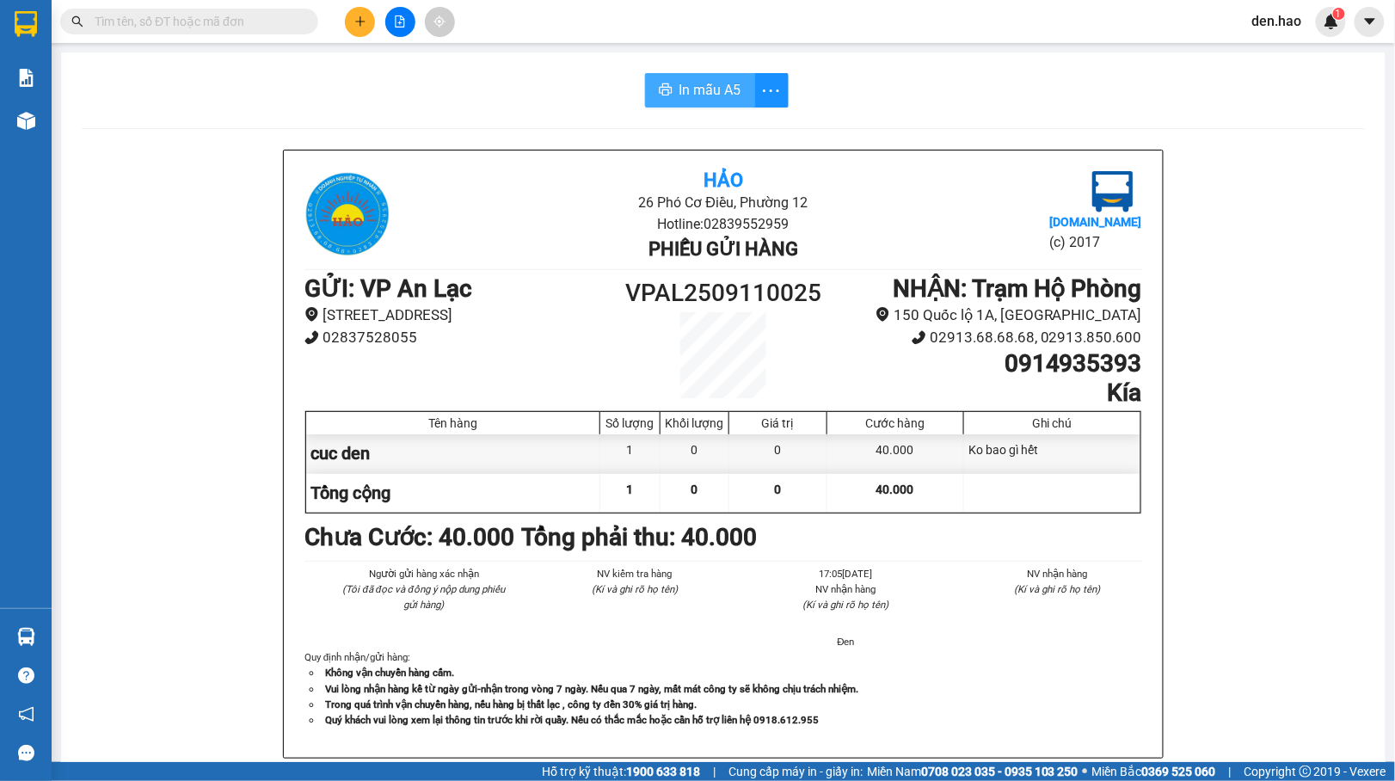
click at [659, 90] on icon "printer" at bounding box center [666, 90] width 14 height 14
click at [347, 24] on button at bounding box center [360, 22] width 30 height 30
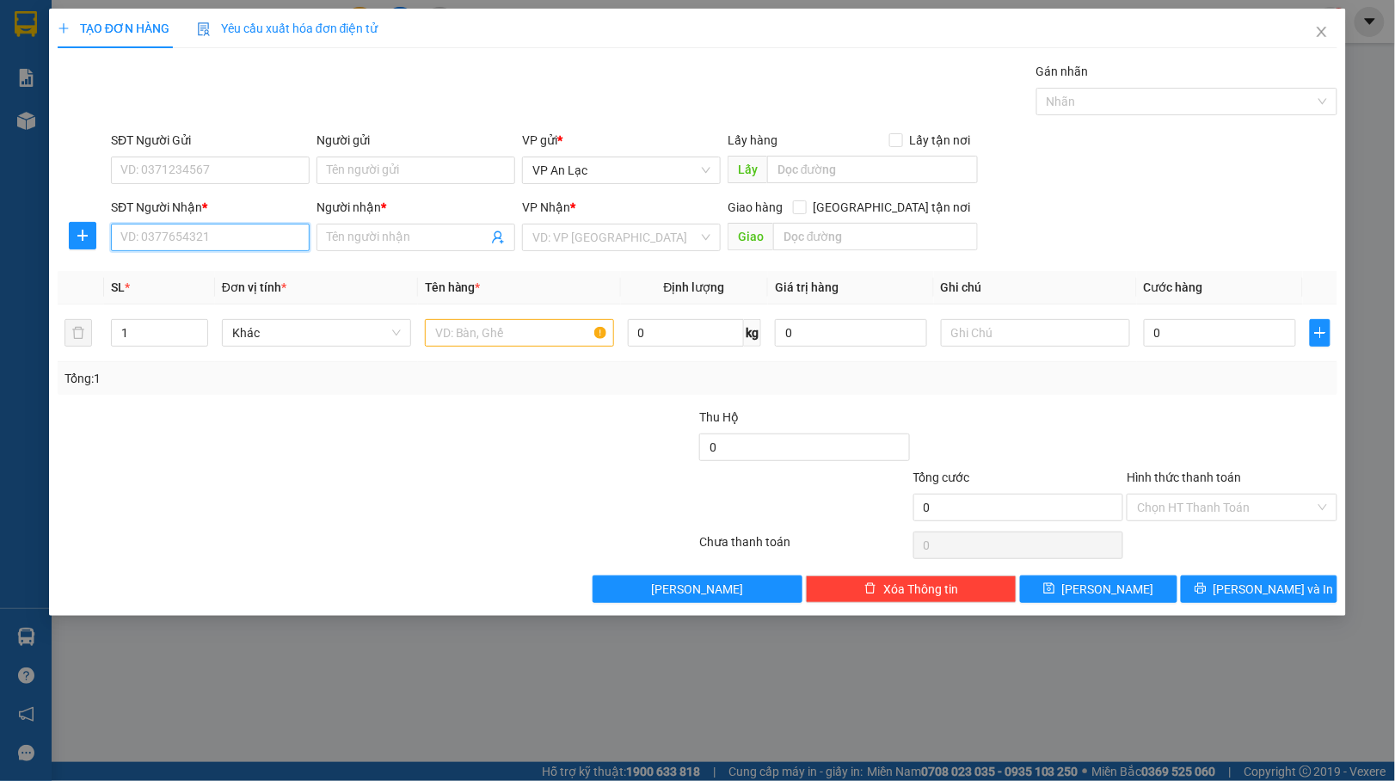
click at [122, 235] on input "SĐT Người Nhận *" at bounding box center [210, 238] width 199 height 28
click at [249, 266] on div "0857649434 - thơm" at bounding box center [210, 273] width 178 height 19
type input "0857649434"
type input "thơm"
type input "70.000"
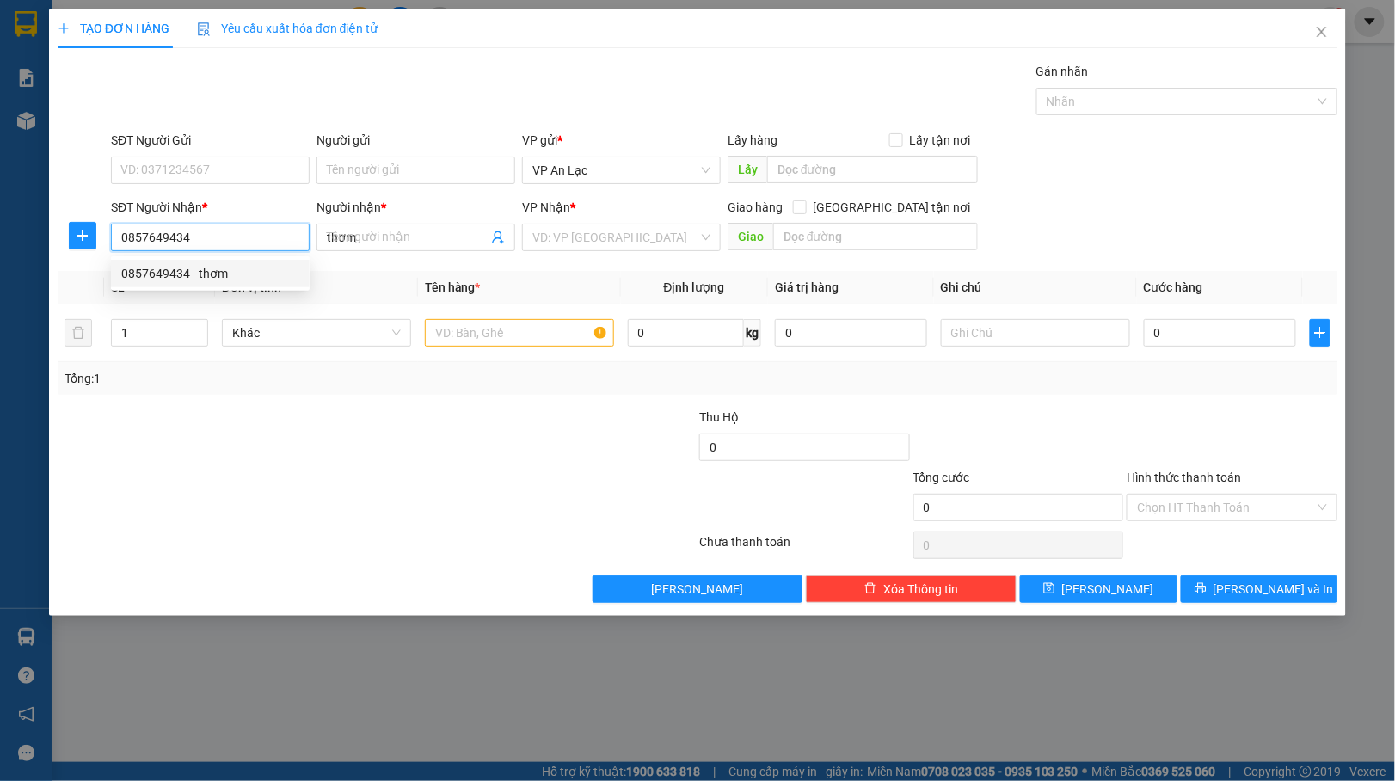
type input "70.000"
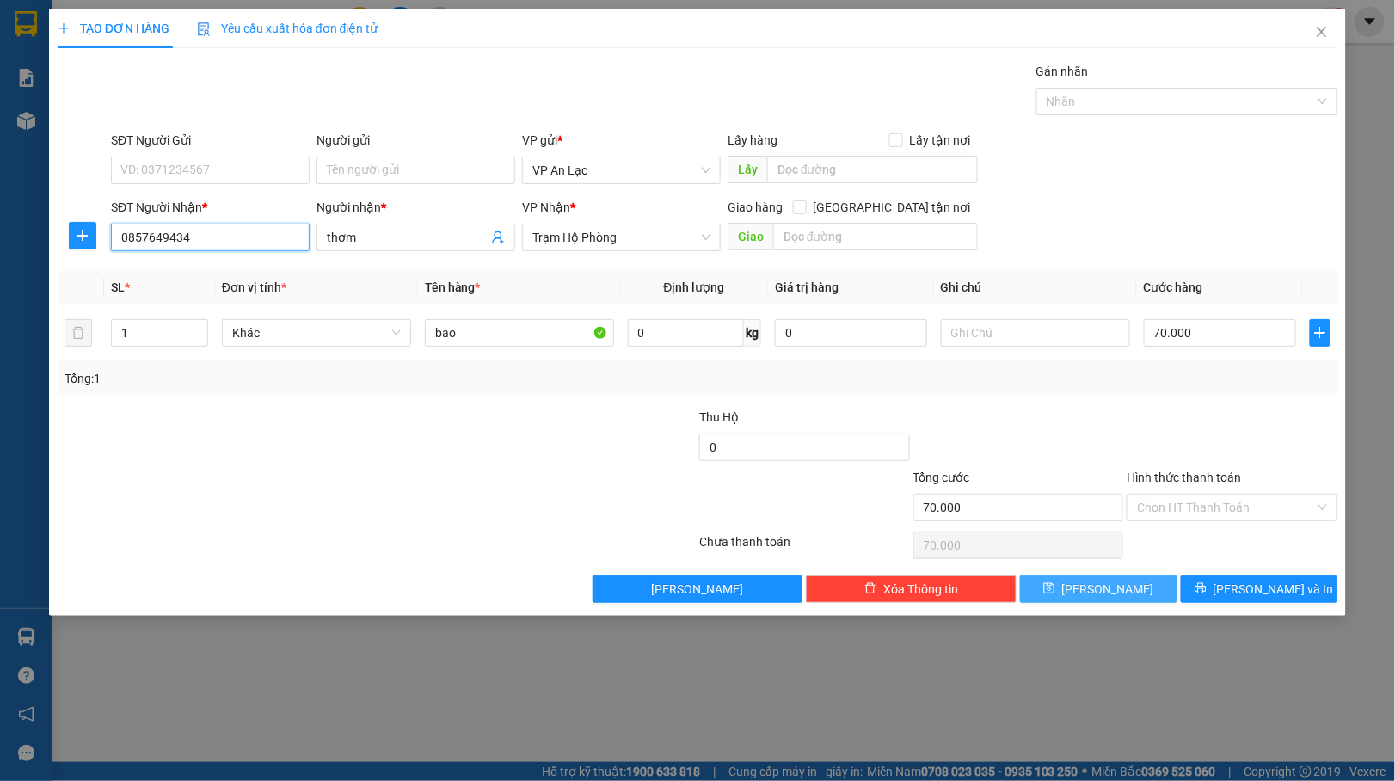
type input "0857649434"
click at [1156, 589] on button "[PERSON_NAME]" at bounding box center [1098, 589] width 157 height 28
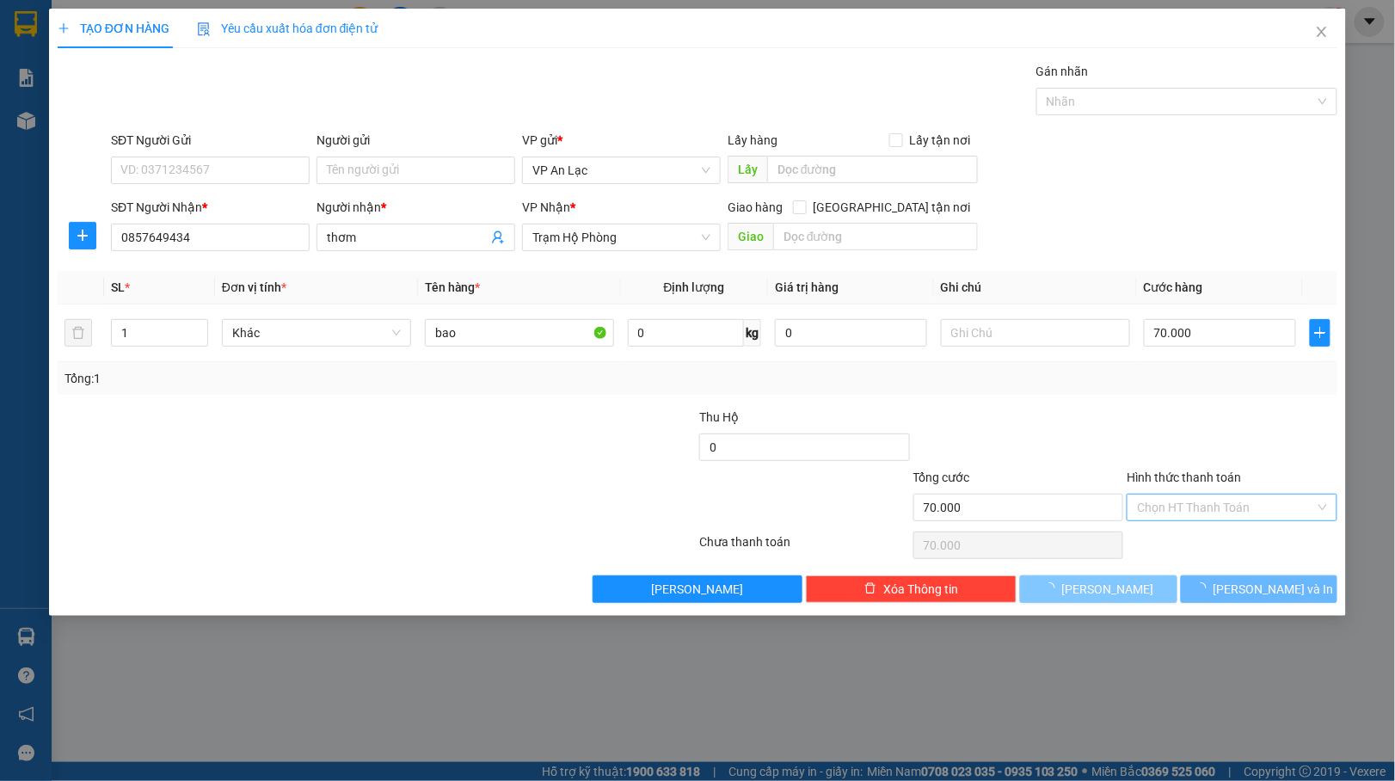
type input "0"
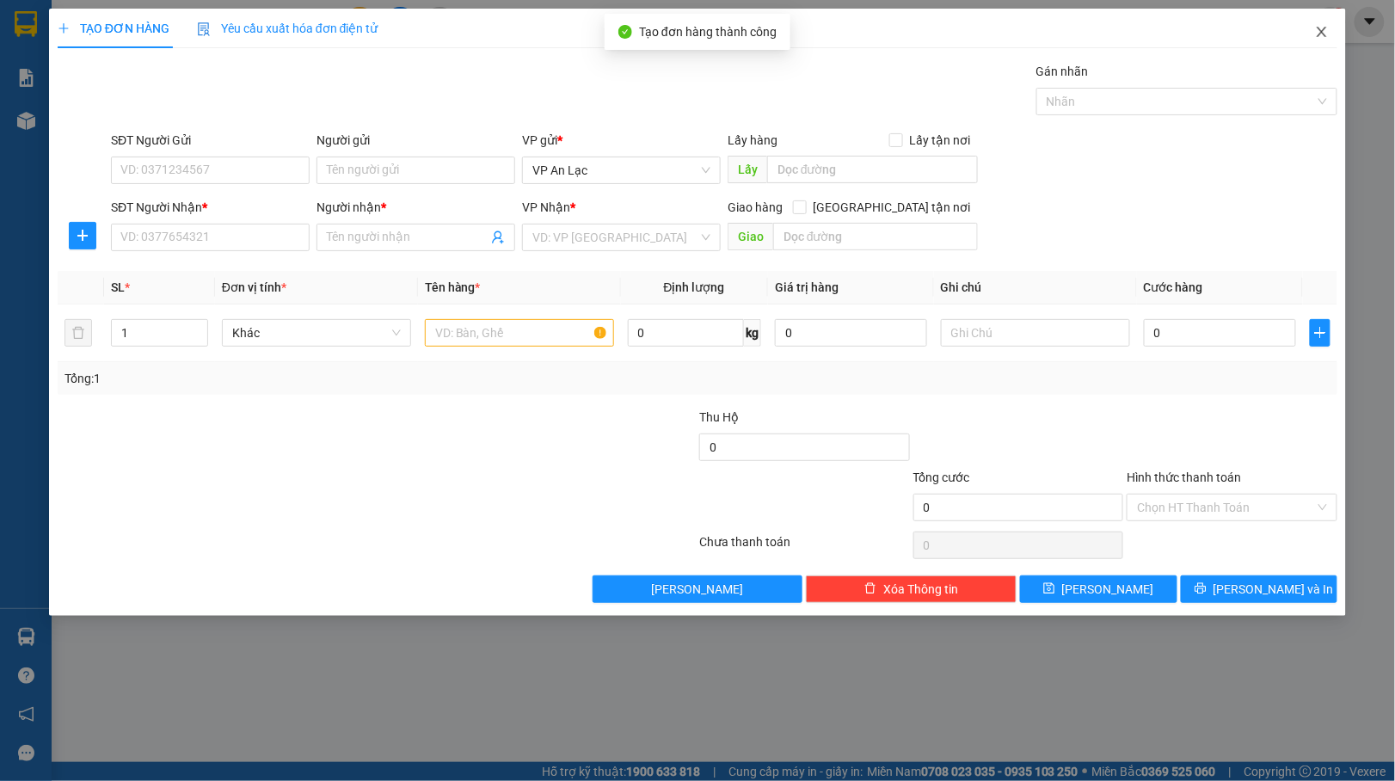
click at [1322, 21] on span "Close" at bounding box center [1321, 33] width 48 height 48
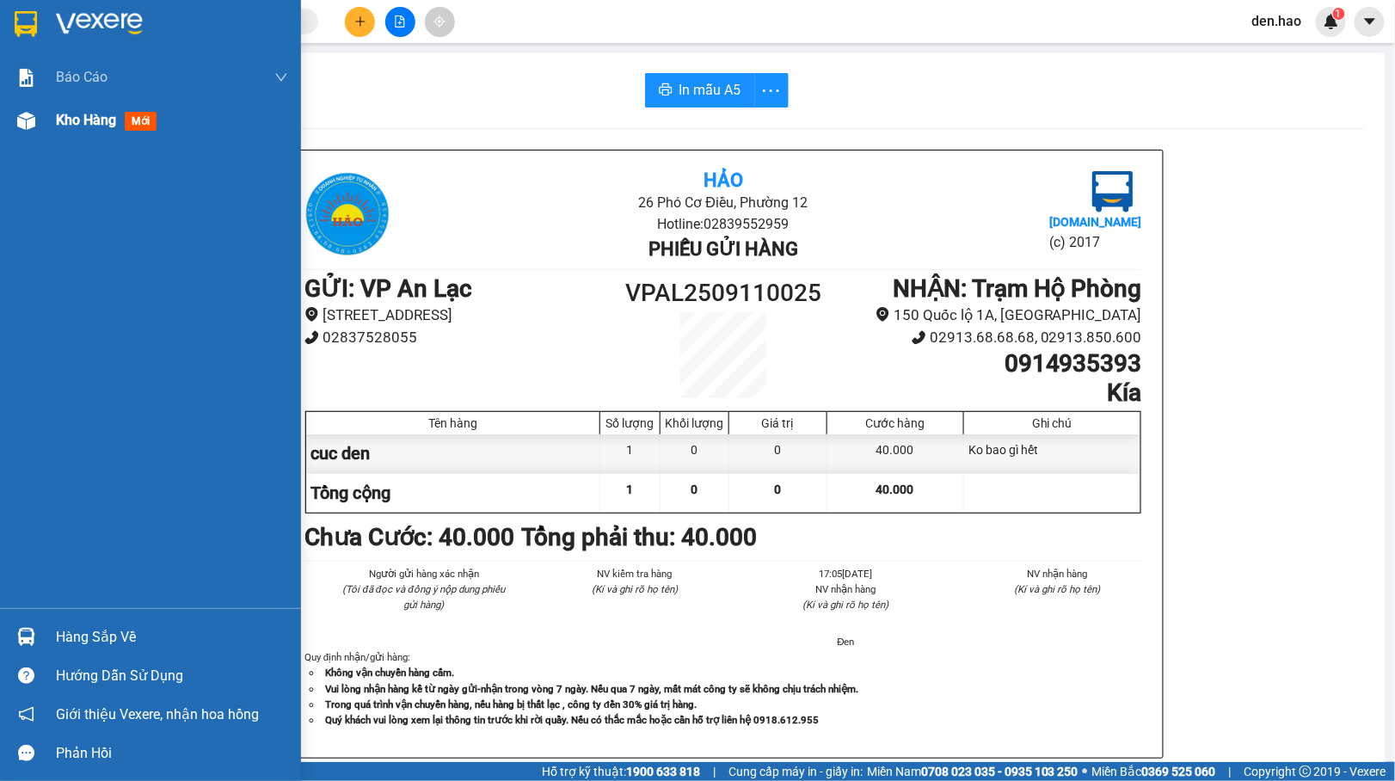
click at [46, 124] on div "Kho hàng mới" at bounding box center [150, 120] width 301 height 43
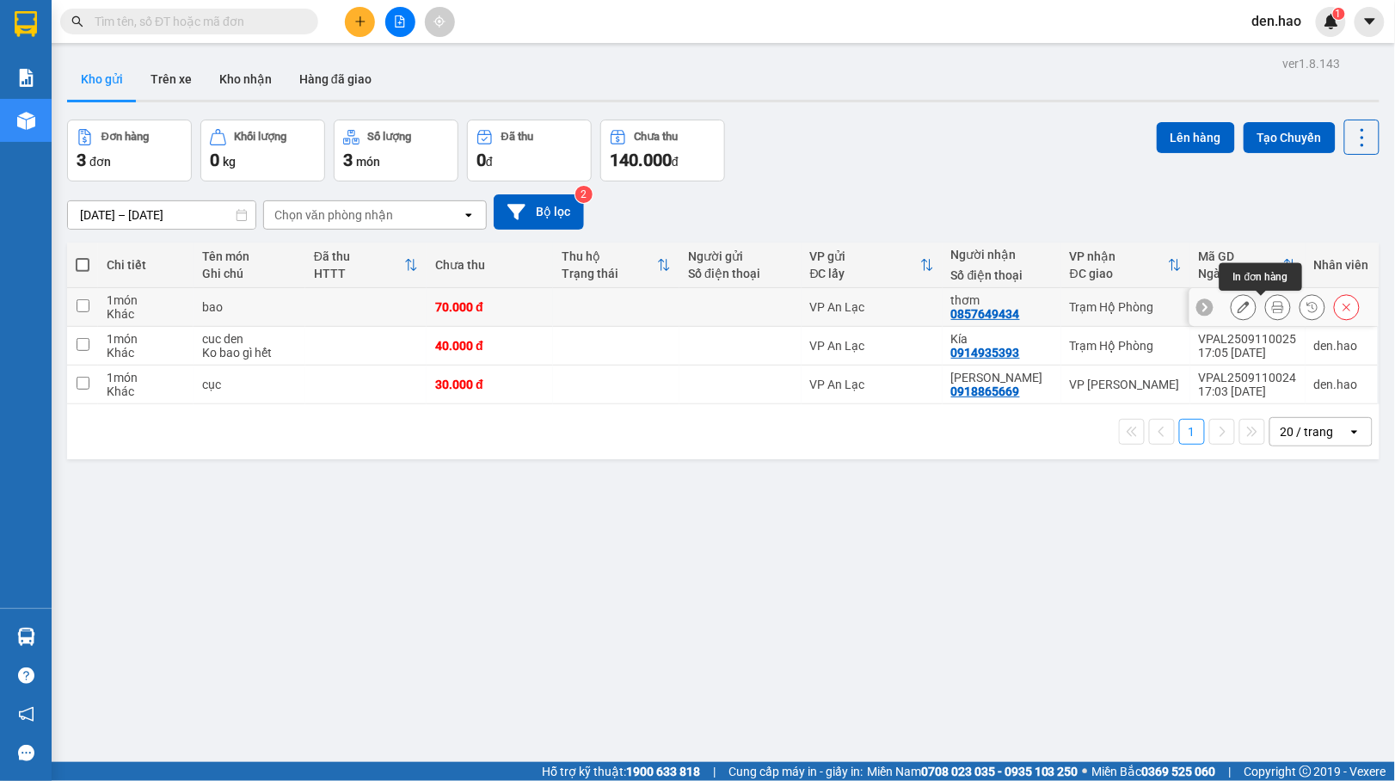
click at [1272, 307] on icon at bounding box center [1278, 307] width 12 height 12
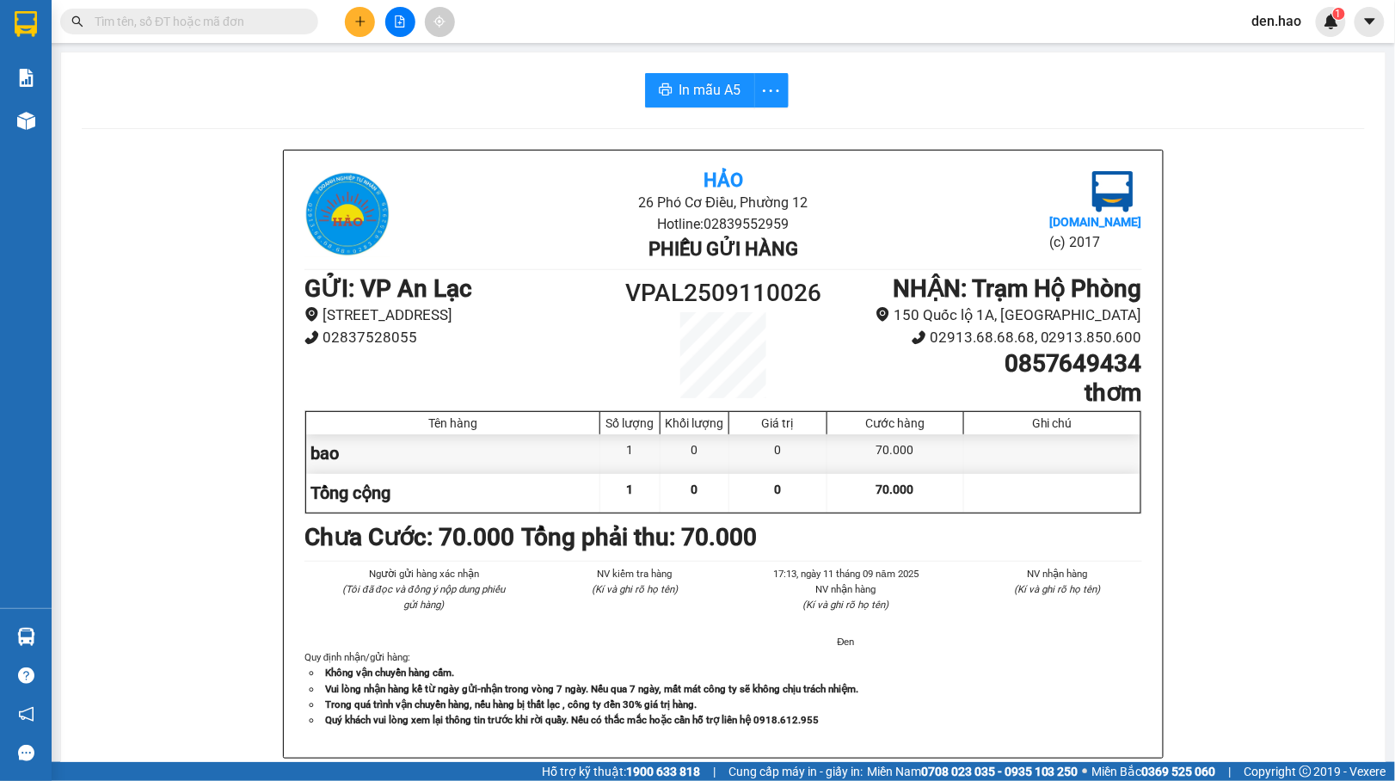
click at [678, 72] on div "In mẫu A5 Hảo 26 Phó Cơ Điều, Phường 12 Hotline: 02839552959 Phiếu gửi hàng [DO…" at bounding box center [723, 716] width 1324 height 1328
click at [678, 77] on button "In mẫu A5" at bounding box center [700, 90] width 110 height 34
click at [354, 22] on icon "plus" at bounding box center [360, 21] width 12 height 12
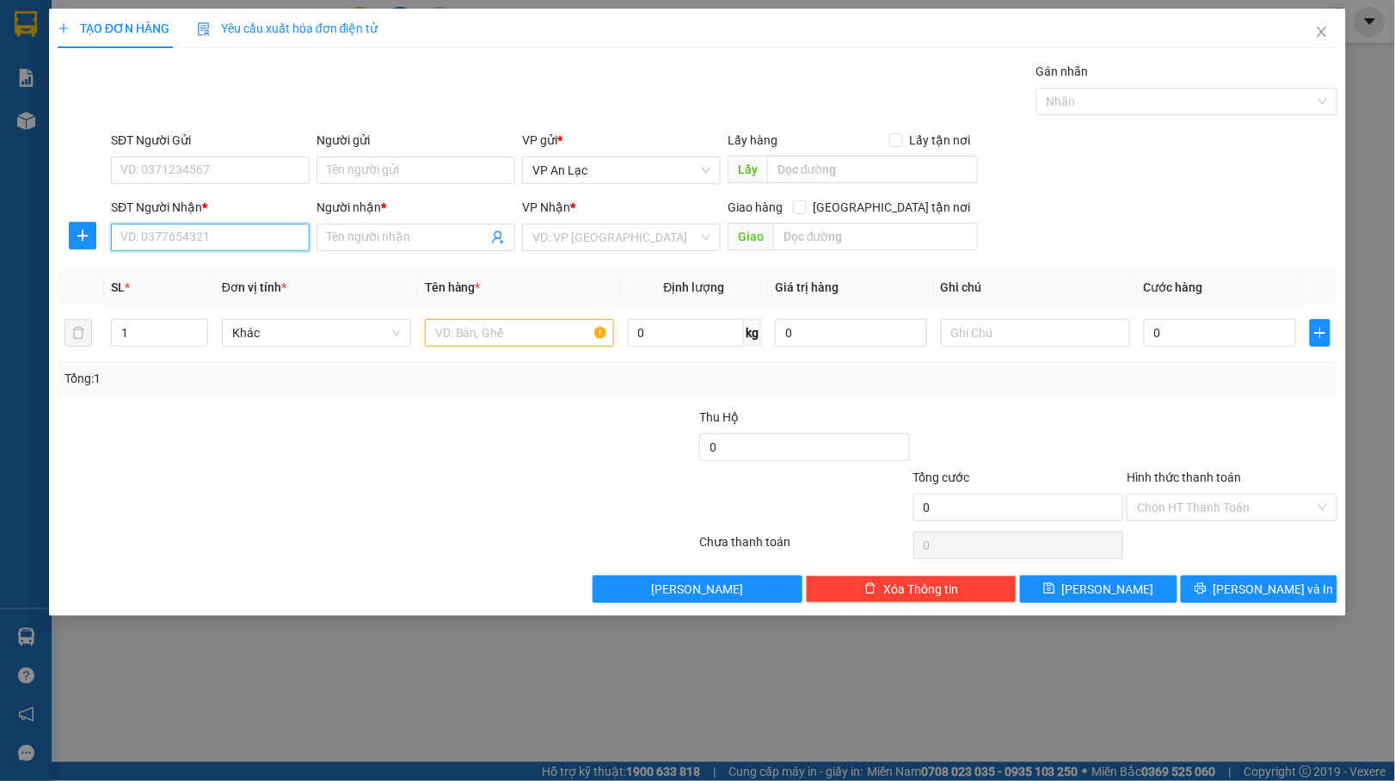
click at [201, 235] on input "SĐT Người Nhận *" at bounding box center [210, 238] width 199 height 28
click at [191, 272] on div "0915969056 - uyên" at bounding box center [210, 273] width 178 height 19
type input "0915969056"
type input "uyên"
type input "100.000"
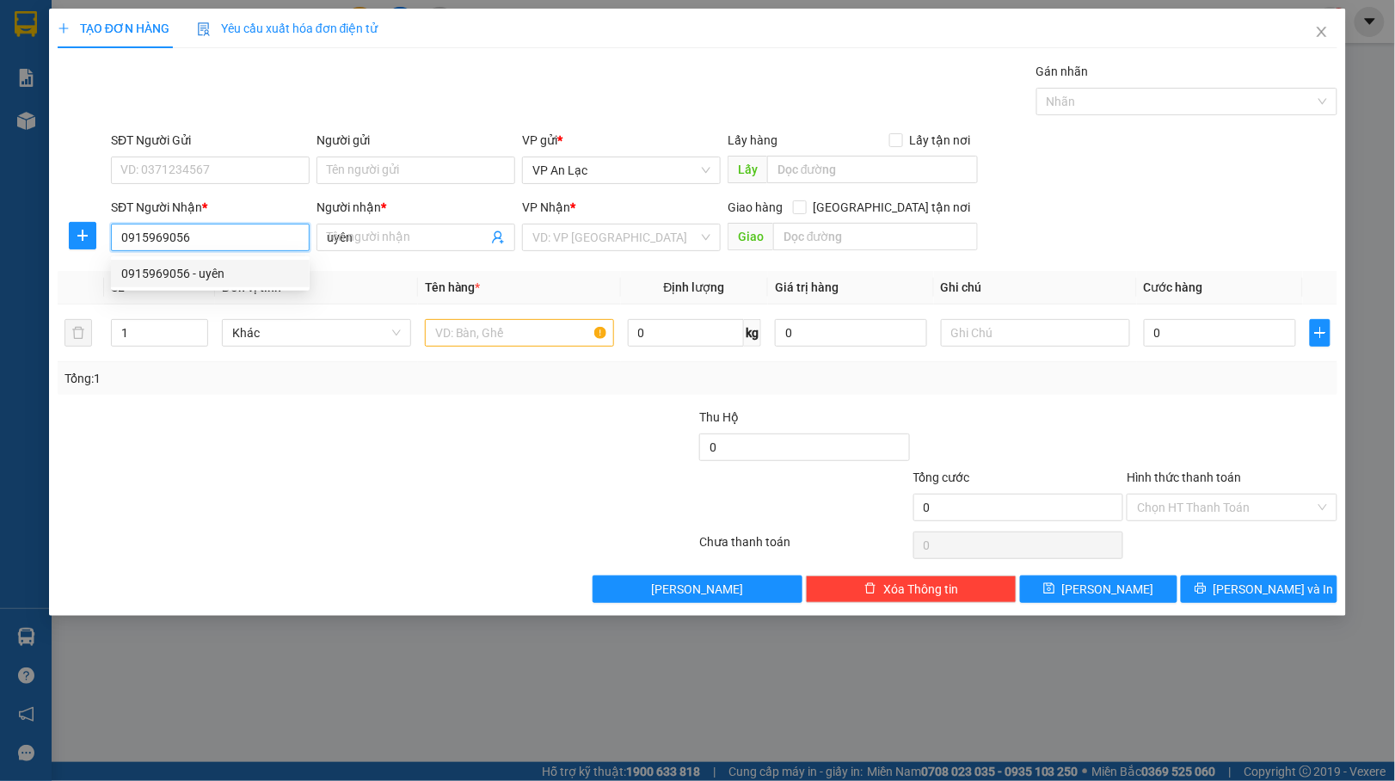
type input "100.000"
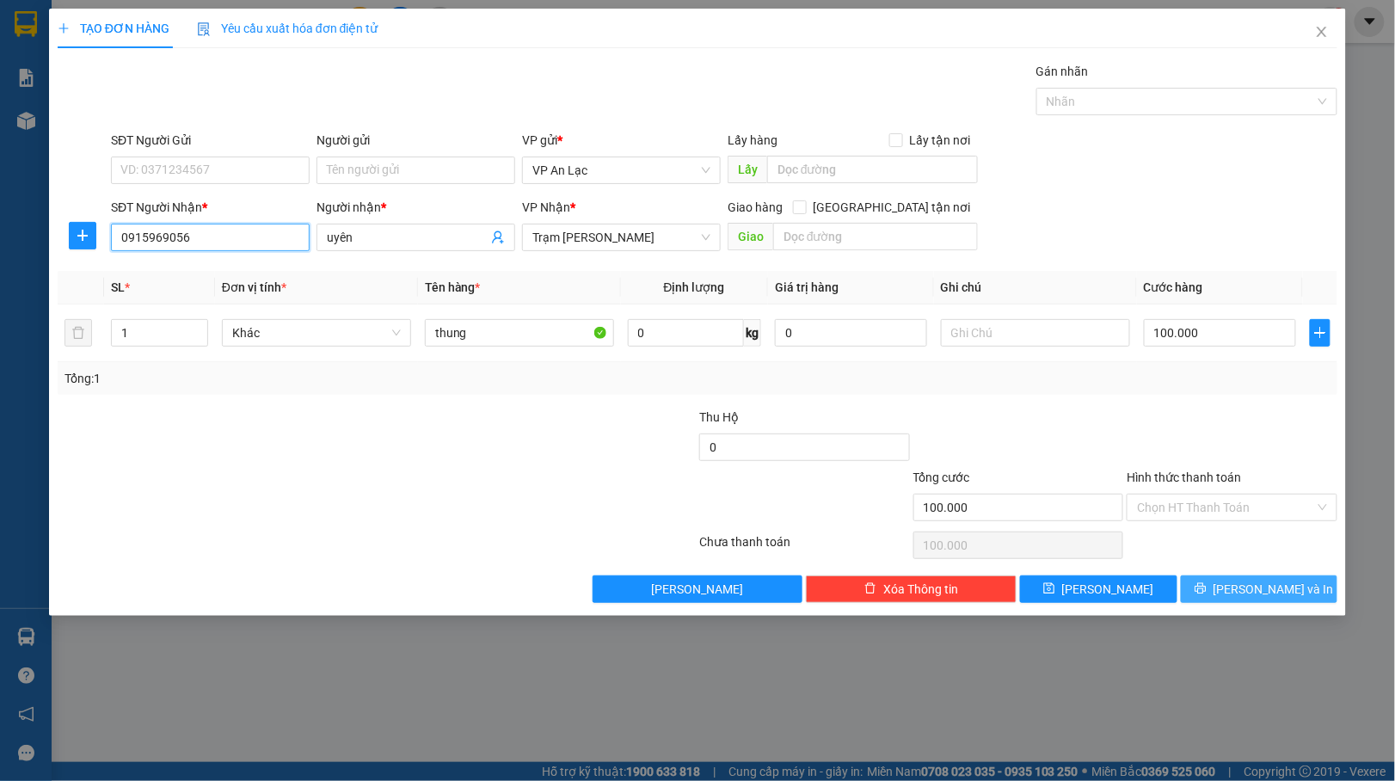
type input "0915969056"
drag, startPoint x: 1239, startPoint y: 598, endPoint x: 1209, endPoint y: 586, distance: 32.7
click at [1238, 600] on button "[PERSON_NAME] và In" at bounding box center [1258, 589] width 157 height 28
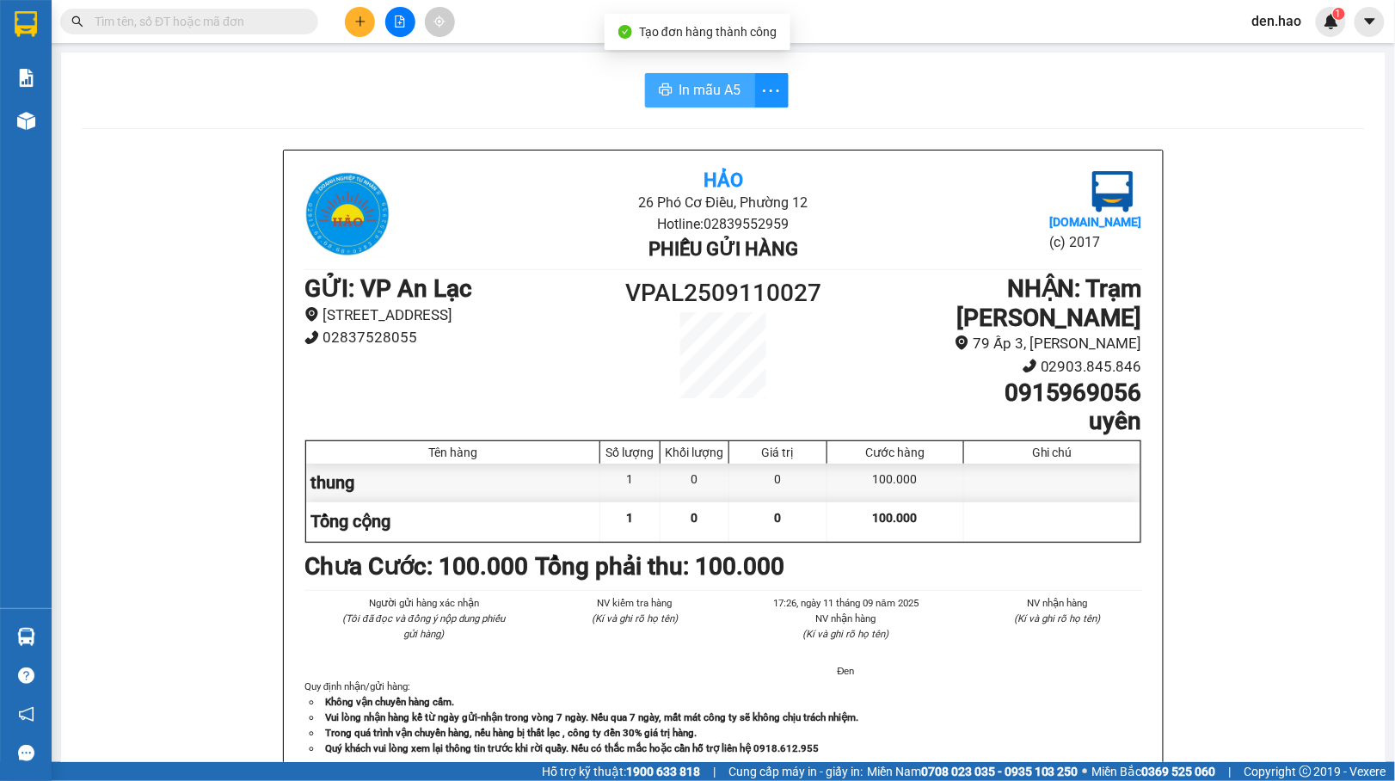
click at [695, 91] on span "In mẫu A5" at bounding box center [710, 89] width 62 height 21
click at [359, 28] on button at bounding box center [360, 22] width 30 height 30
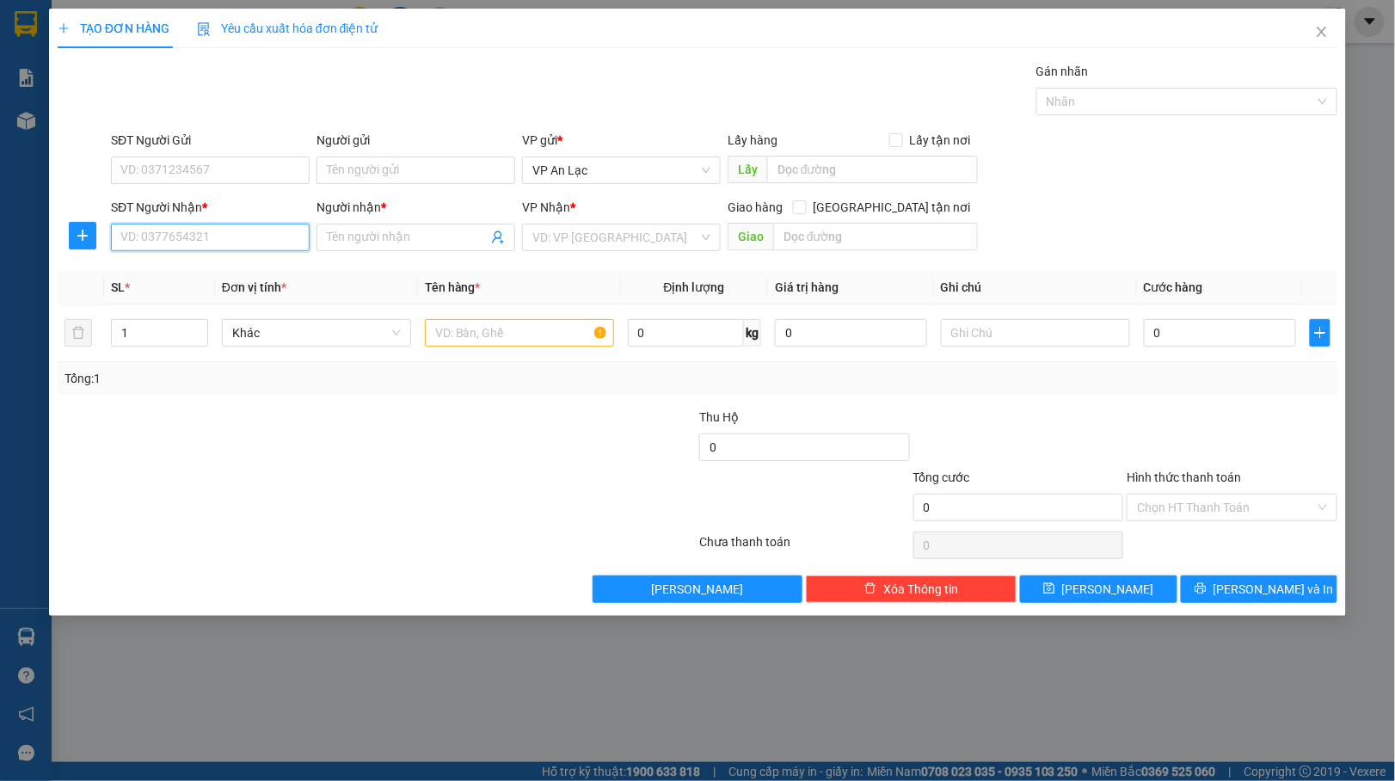
click at [176, 236] on input "SĐT Người Nhận *" at bounding box center [210, 238] width 199 height 28
click at [194, 262] on div "0902544535 - khoa" at bounding box center [210, 274] width 199 height 28
type input "0902544535"
type input "khoa"
type input "80.000"
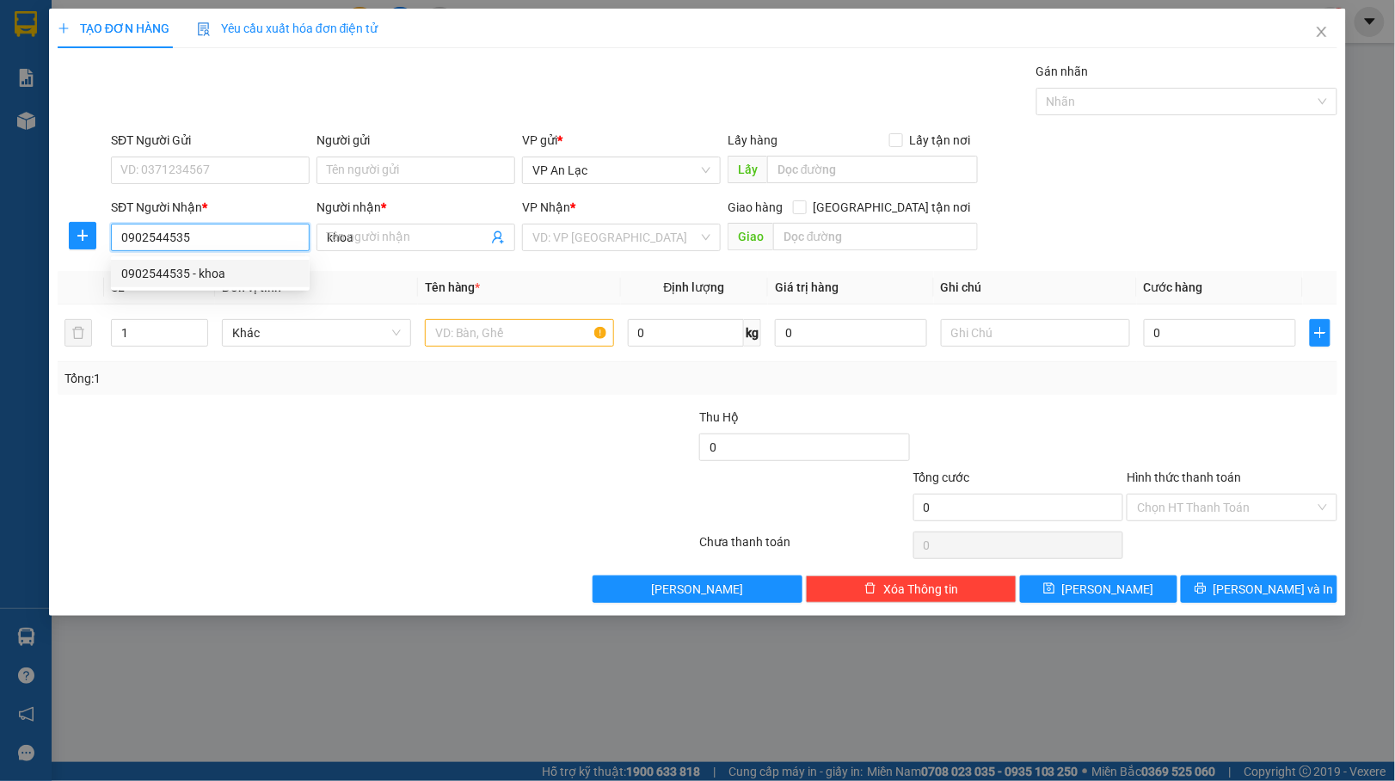
type input "80.000"
type input "0902544535"
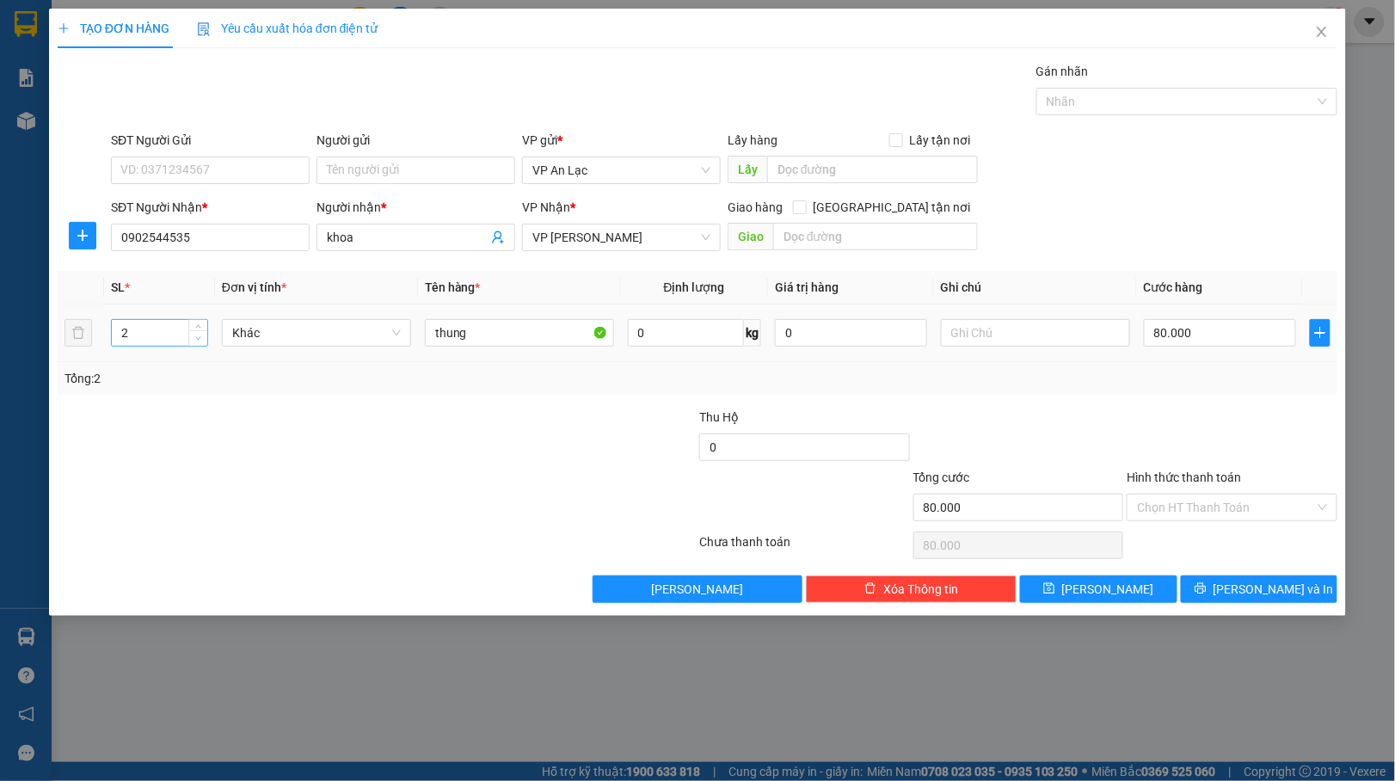
type input "1"
click at [196, 339] on icon "down" at bounding box center [198, 338] width 6 height 6
click at [606, 238] on span "VP [PERSON_NAME]" at bounding box center [621, 237] width 178 height 26
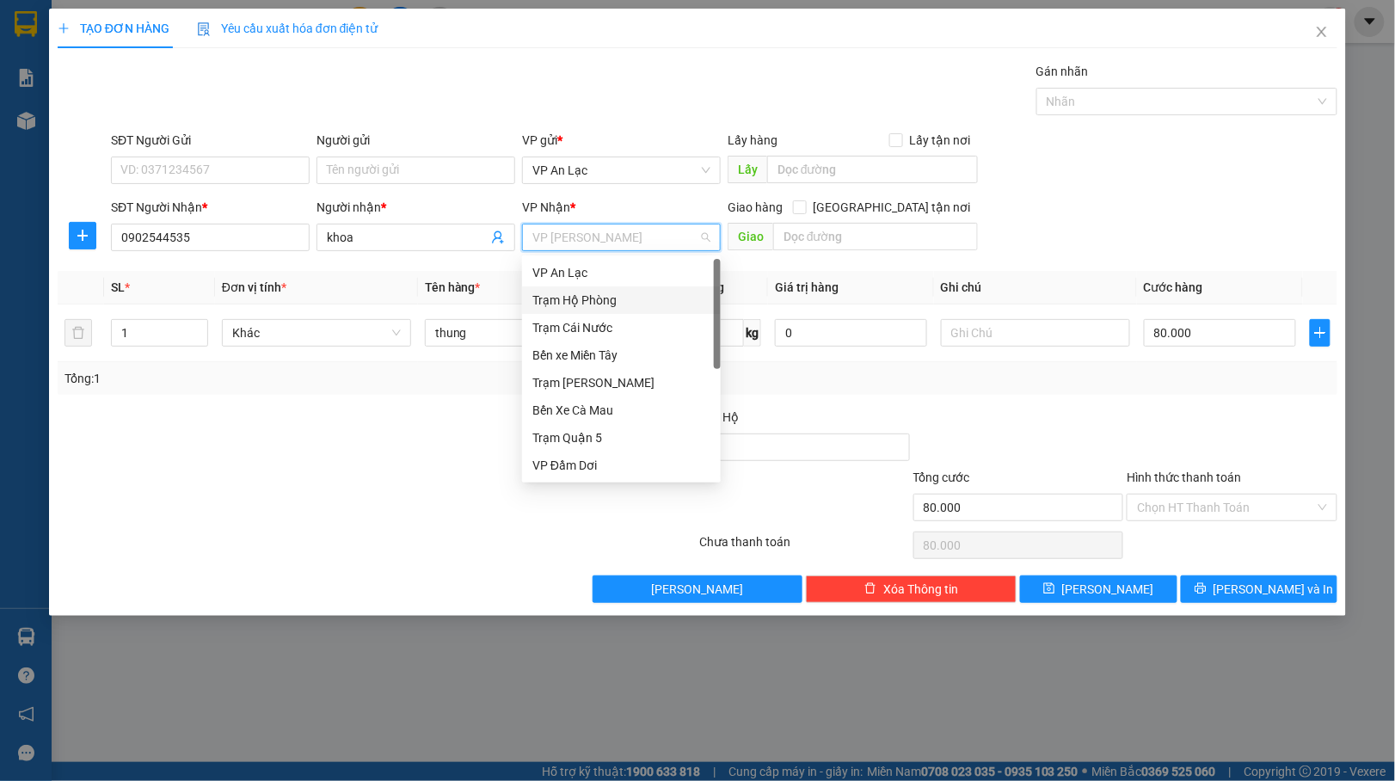
click at [586, 294] on div "Trạm Hộ Phòng" at bounding box center [621, 300] width 178 height 19
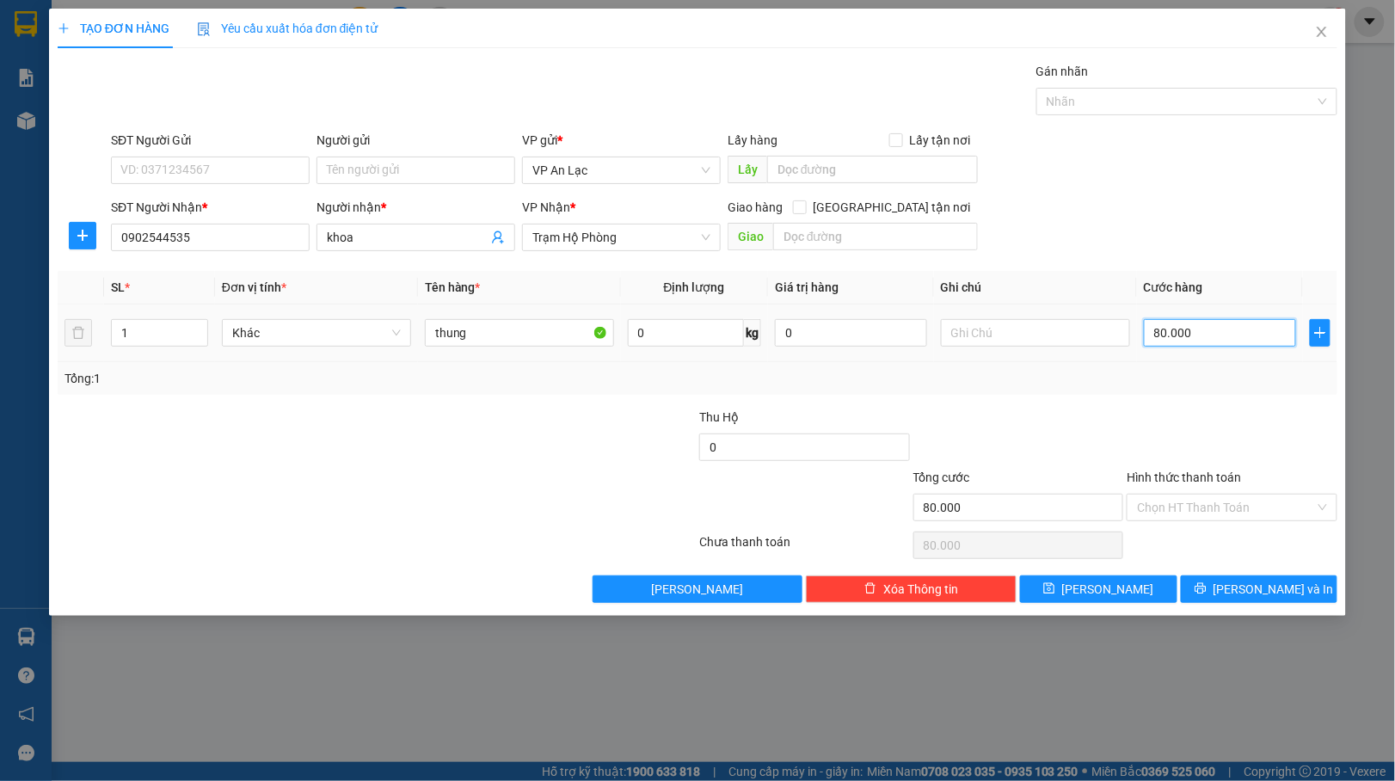
click at [1216, 324] on input "80.000" at bounding box center [1220, 333] width 152 height 28
type input "0"
click at [1146, 334] on input "0" at bounding box center [1220, 333] width 152 height 28
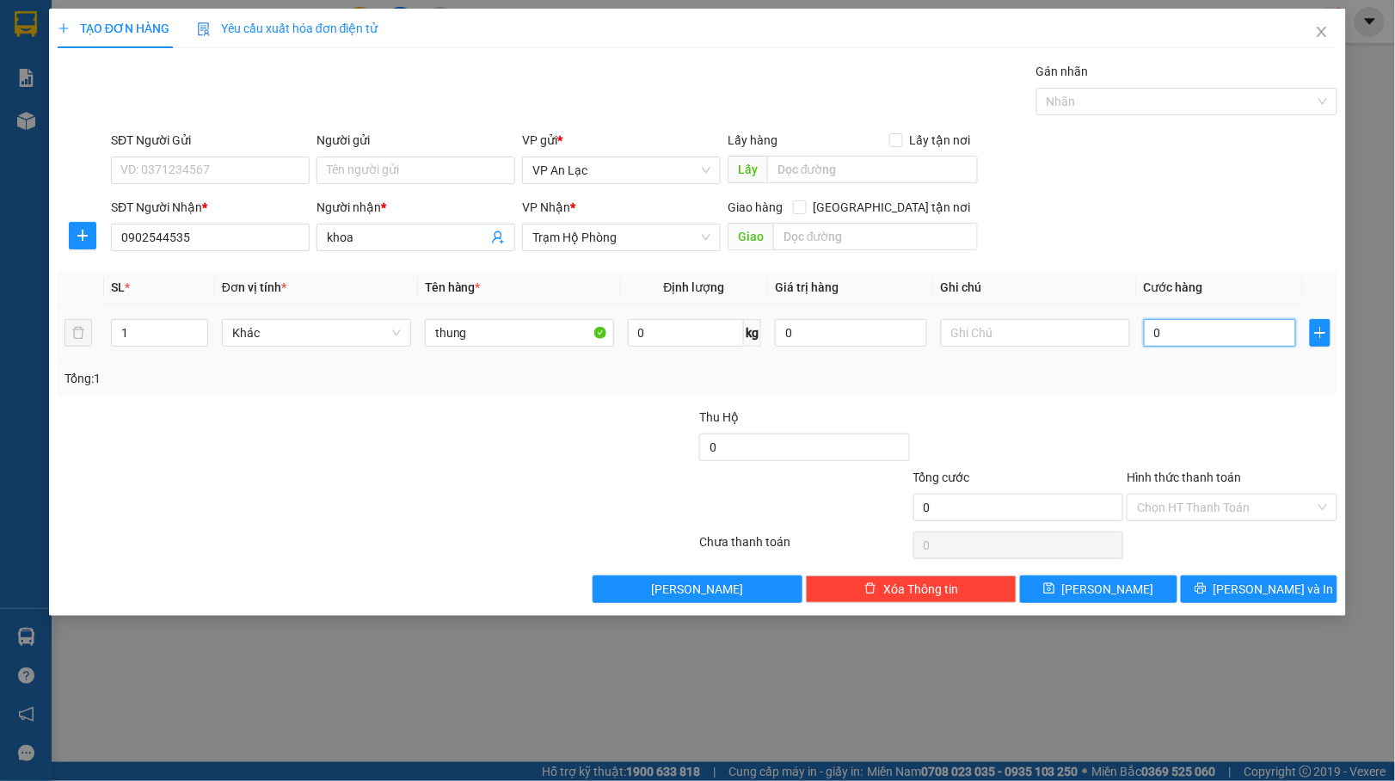
type input "50"
type input "50.000"
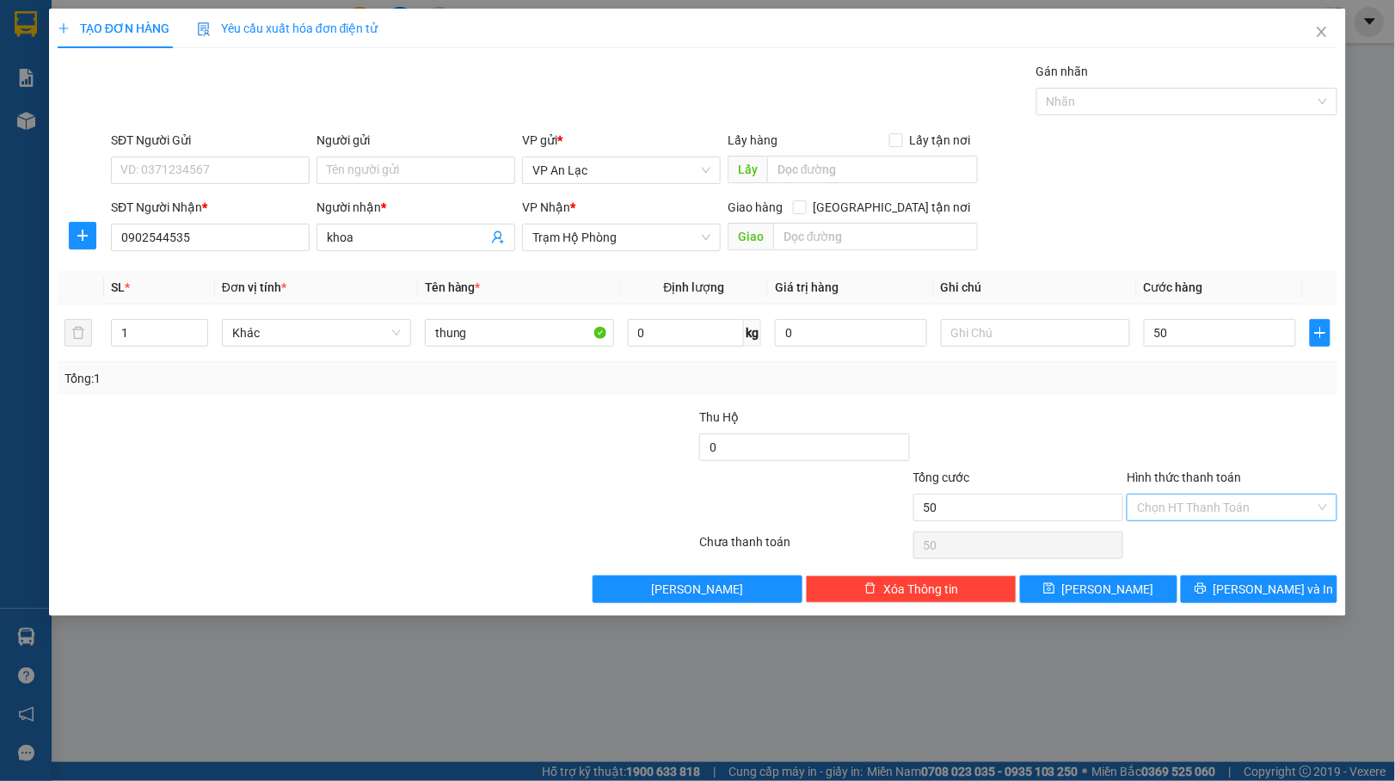
type input "50.000"
click at [1231, 506] on input "Hình thức thanh toán" at bounding box center [1226, 507] width 178 height 26
click at [1147, 548] on div "Tại văn phòng" at bounding box center [1233, 544] width 190 height 19
type input "0"
click at [1247, 598] on span "[PERSON_NAME] và In" at bounding box center [1273, 588] width 120 height 19
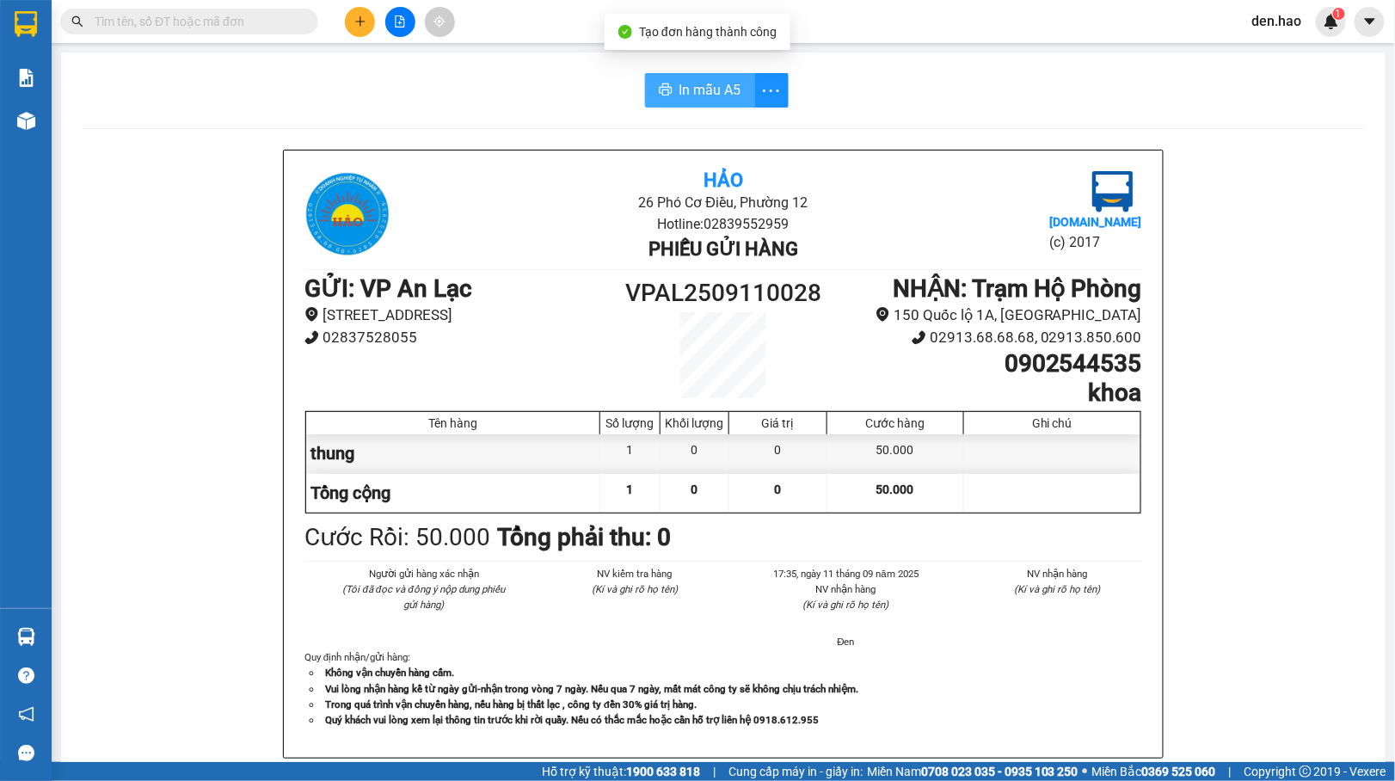
click at [689, 83] on span "In mẫu A5" at bounding box center [710, 89] width 62 height 21
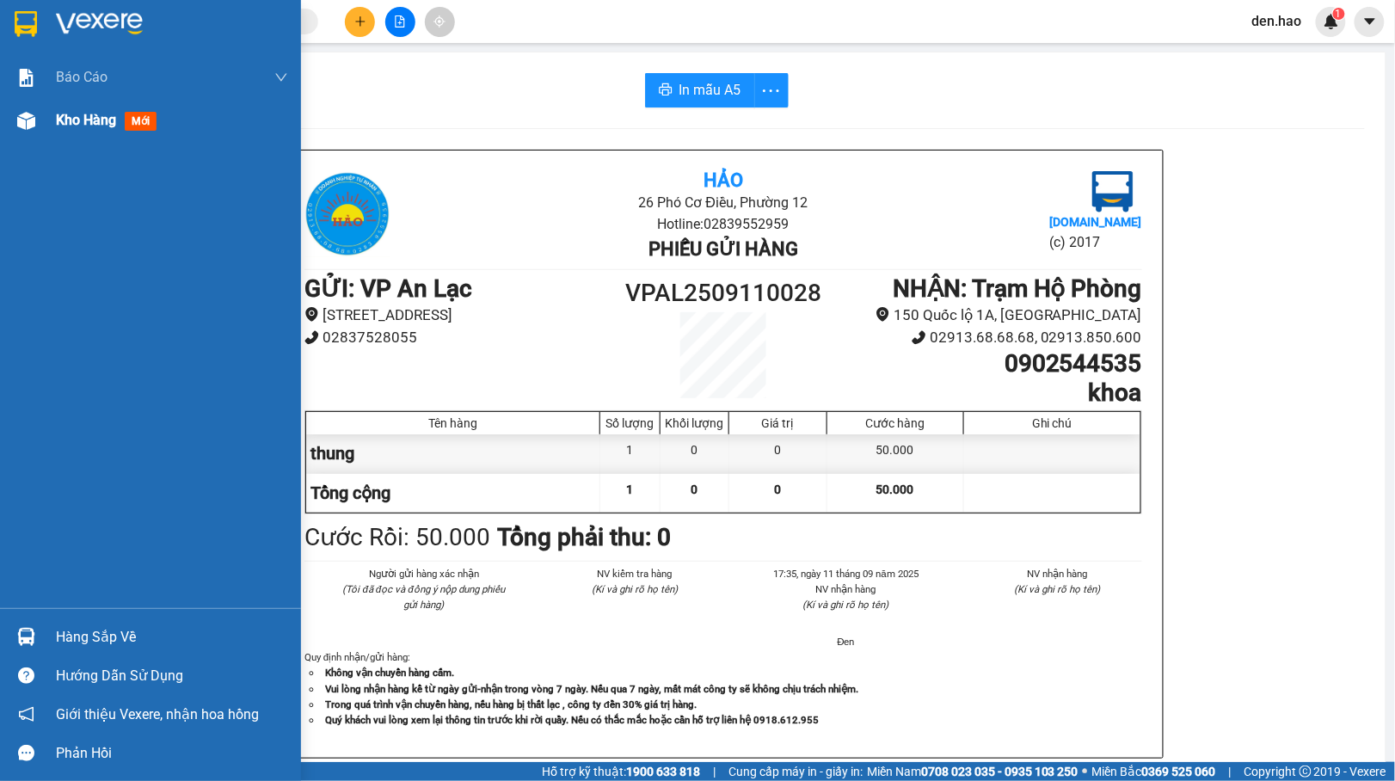
click at [21, 129] on div at bounding box center [26, 121] width 30 height 30
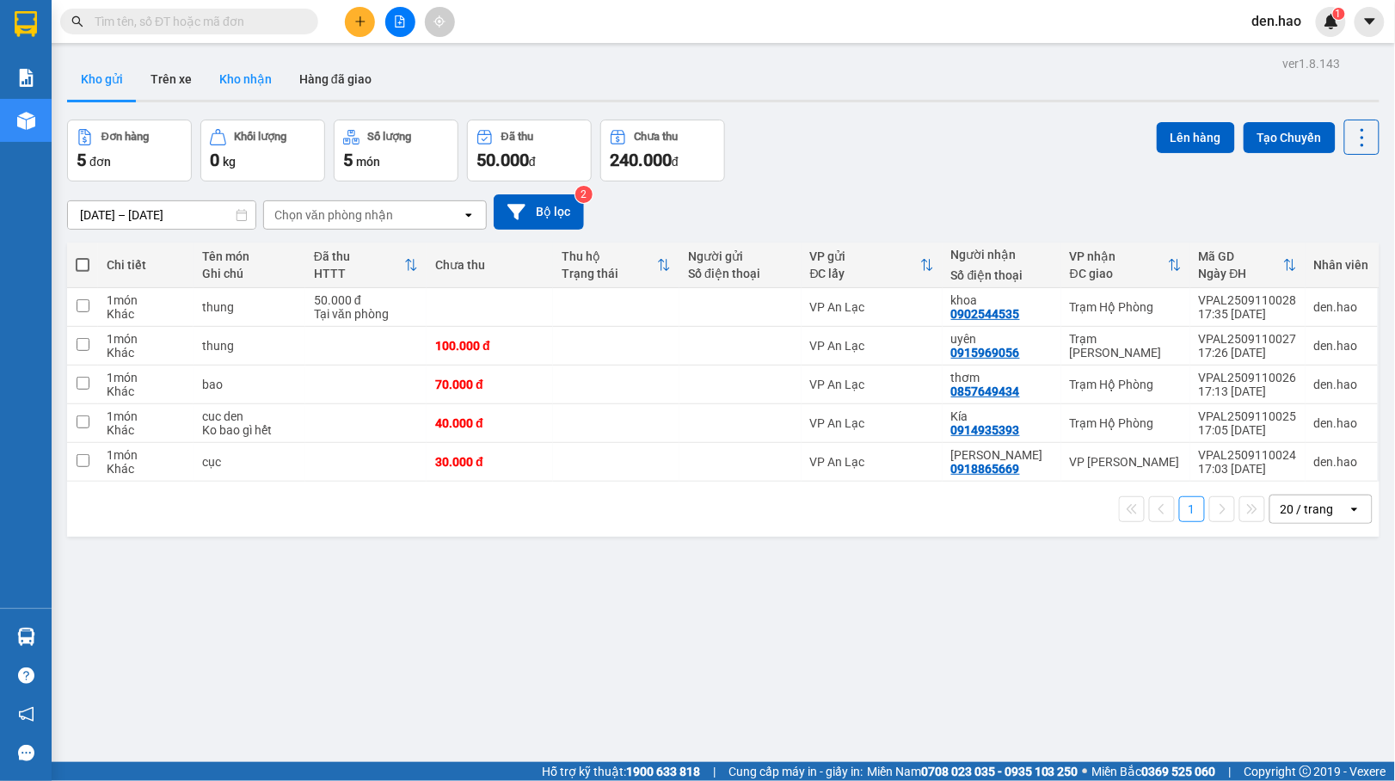
click at [224, 73] on button "Kho nhận" at bounding box center [245, 78] width 80 height 41
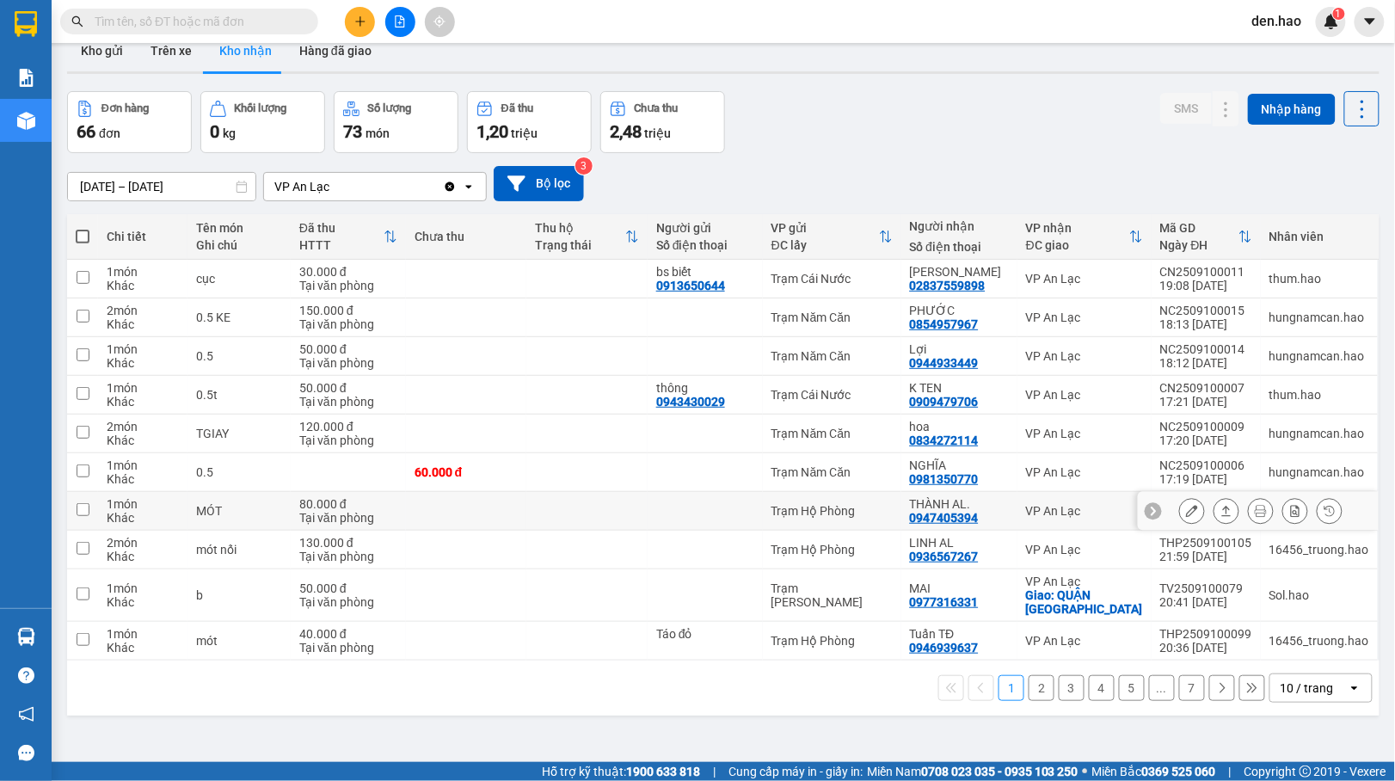
scroll to position [79, 0]
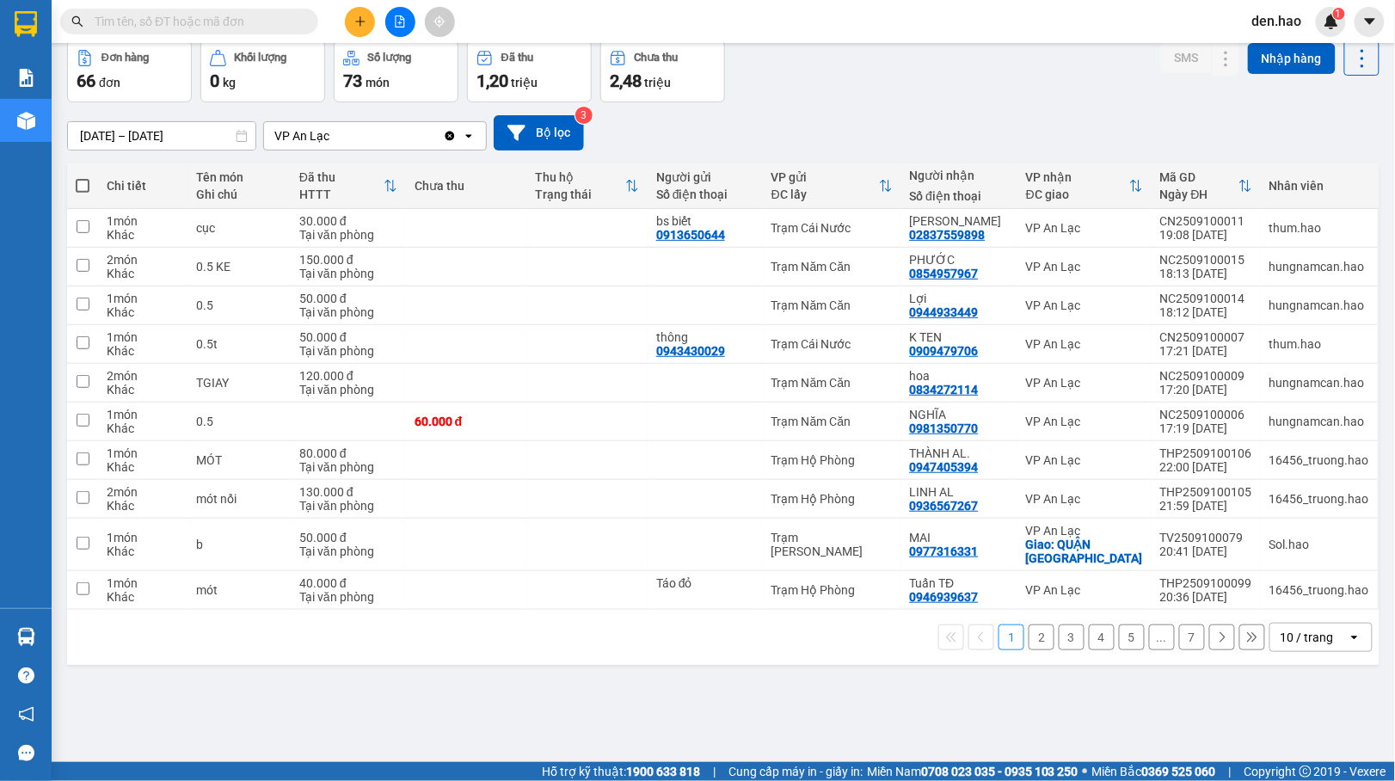
click at [1180, 647] on button "7" at bounding box center [1192, 637] width 26 height 26
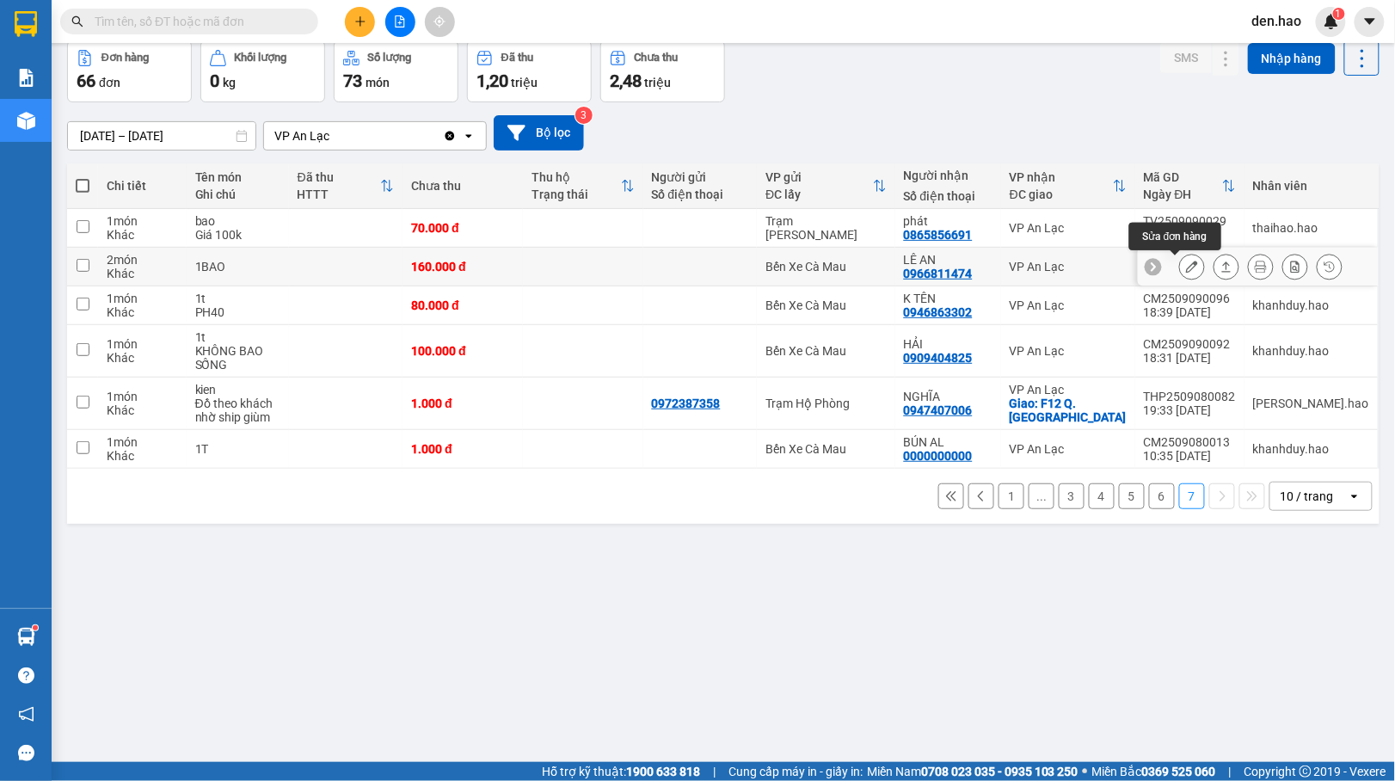
click at [1186, 268] on icon at bounding box center [1192, 267] width 12 height 12
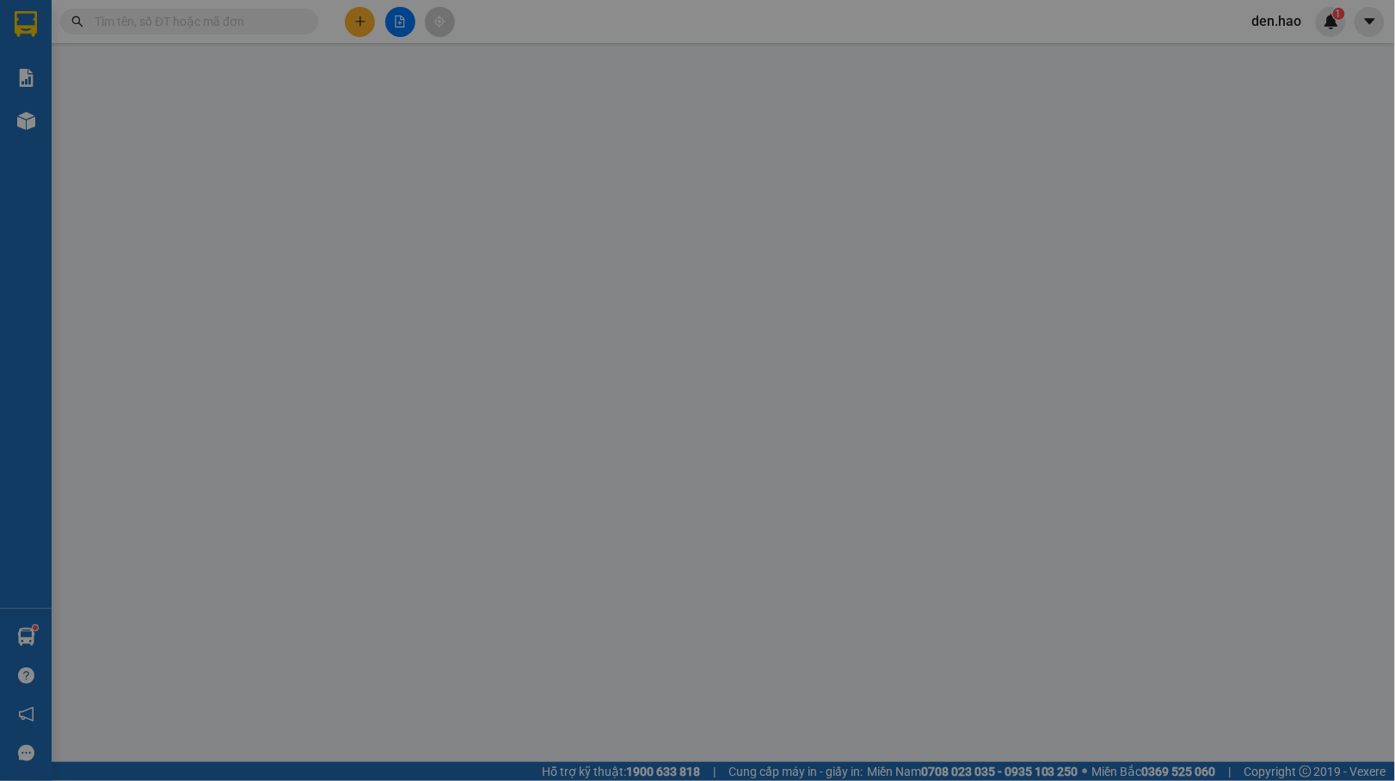
type input "0966811474"
type input "LÊ AN"
type input "160.000"
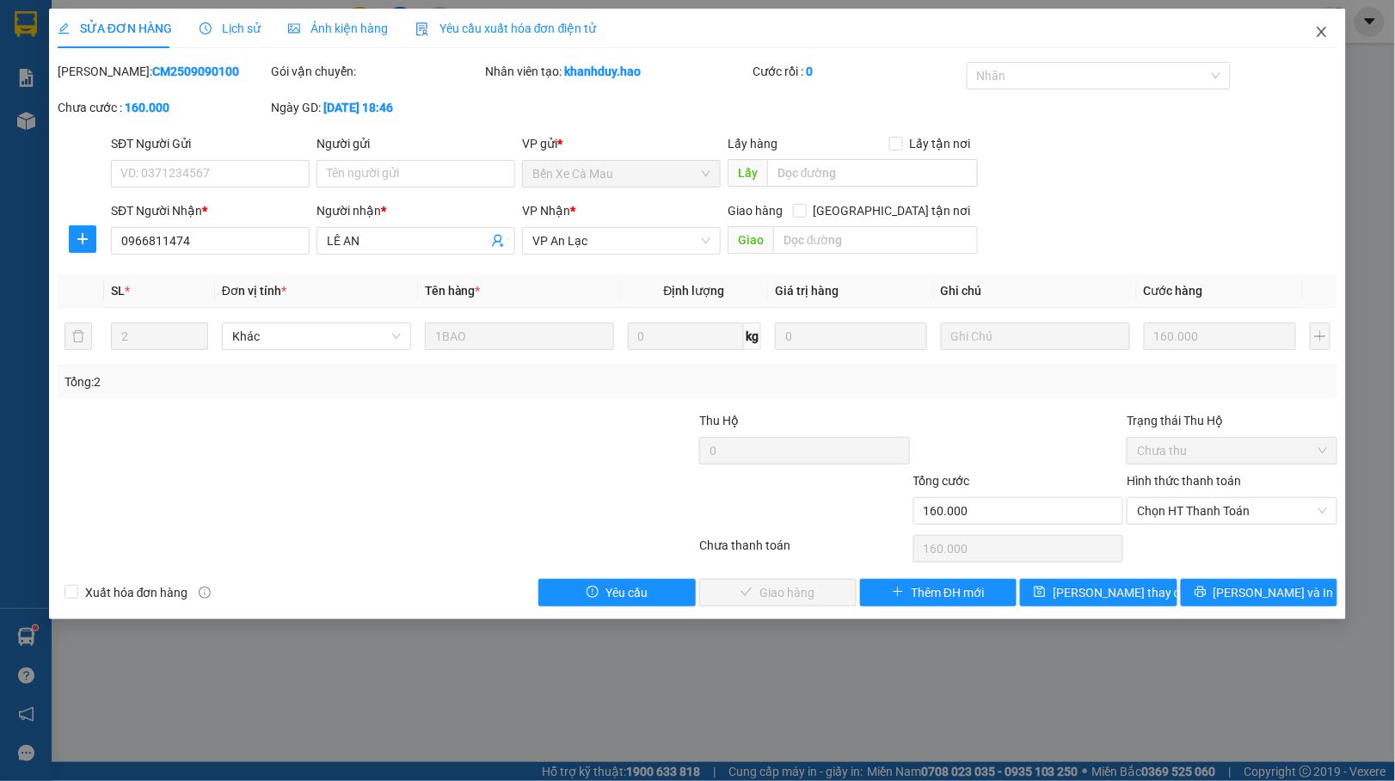
click at [1322, 22] on span "Close" at bounding box center [1321, 33] width 48 height 48
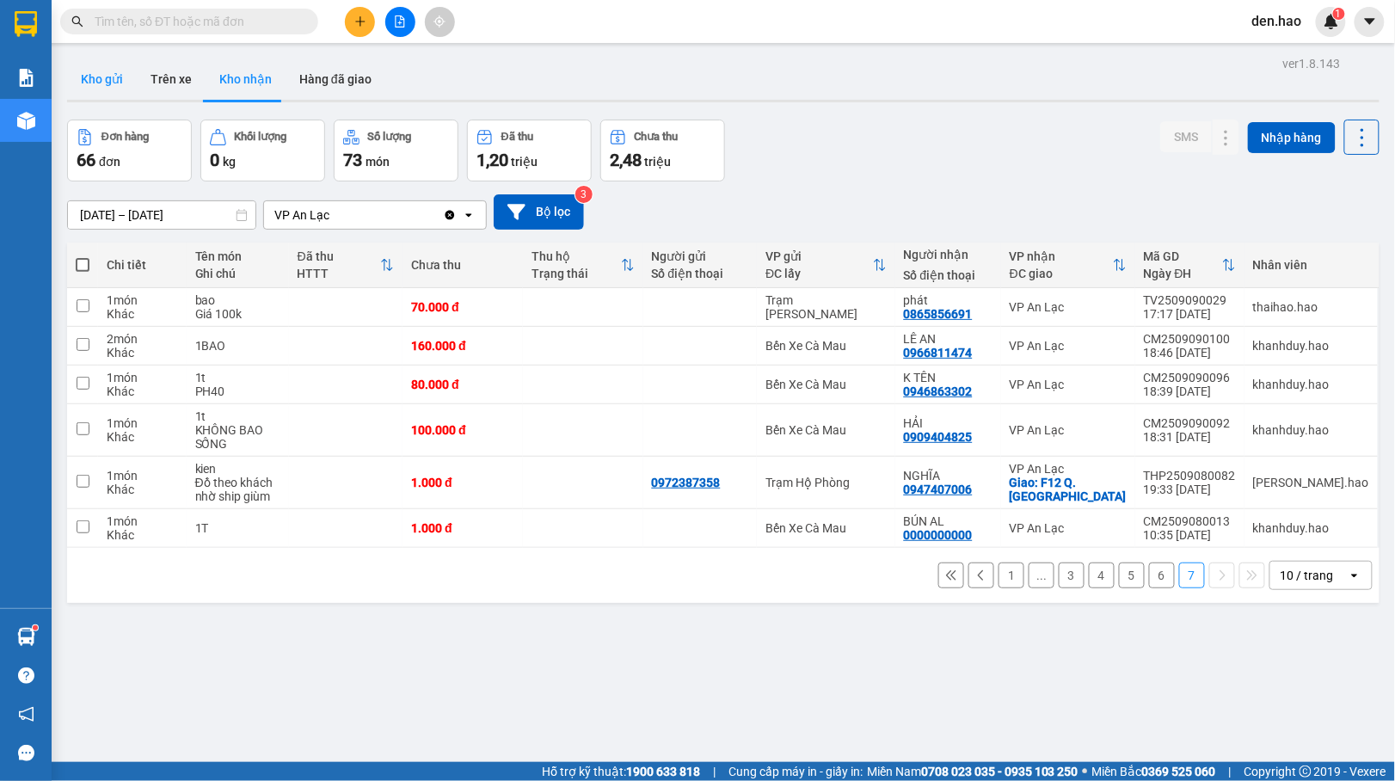
click at [117, 71] on button "Kho gửi" at bounding box center [102, 78] width 70 height 41
